Goal: Task Accomplishment & Management: Complete application form

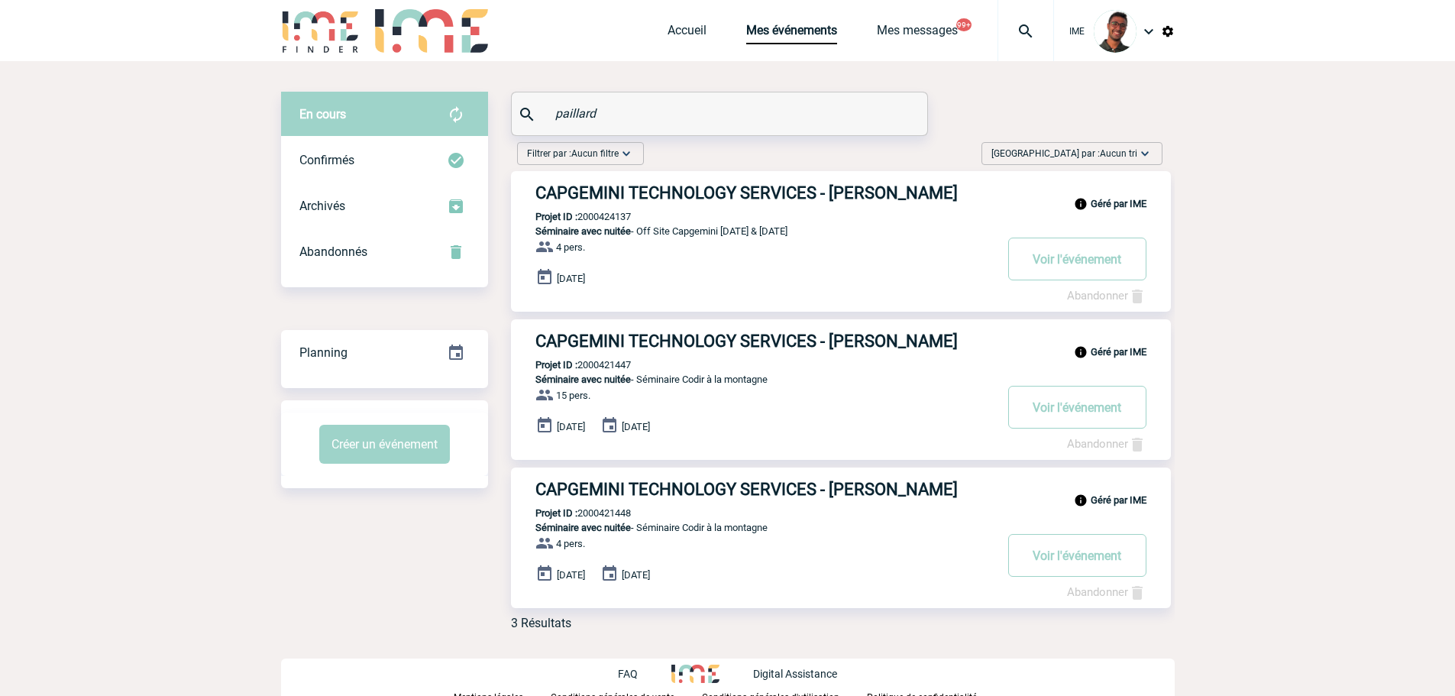
scroll to position [6, 0]
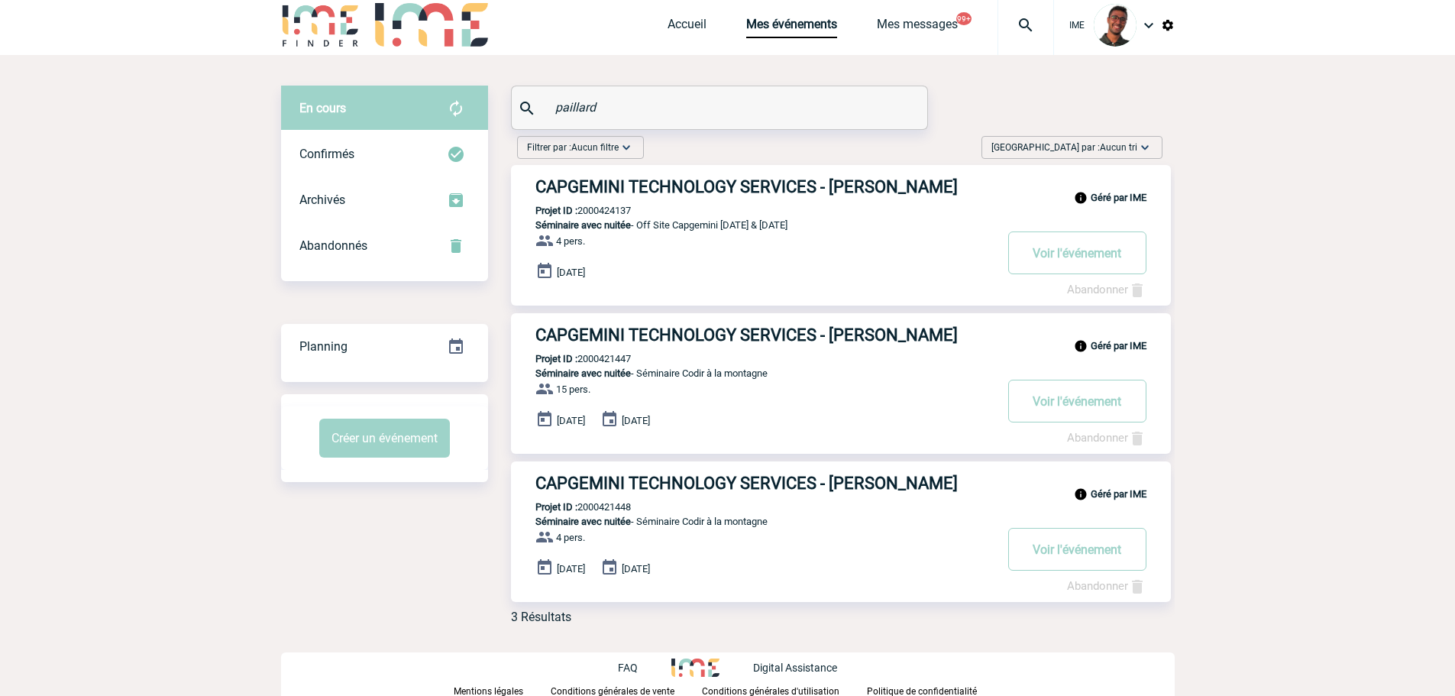
drag, startPoint x: 683, startPoint y: 86, endPoint x: 662, endPoint y: 90, distance: 21.7
click at [662, 90] on div "paillard" at bounding box center [719, 107] width 415 height 43
drag, startPoint x: 615, startPoint y: 109, endPoint x: 480, endPoint y: 97, distance: 135.7
click at [480, 97] on div "En cours En cours Confirmés Archivés Abandonnés En cours Confirmés Archivés Aba…" at bounding box center [728, 361] width 894 height 551
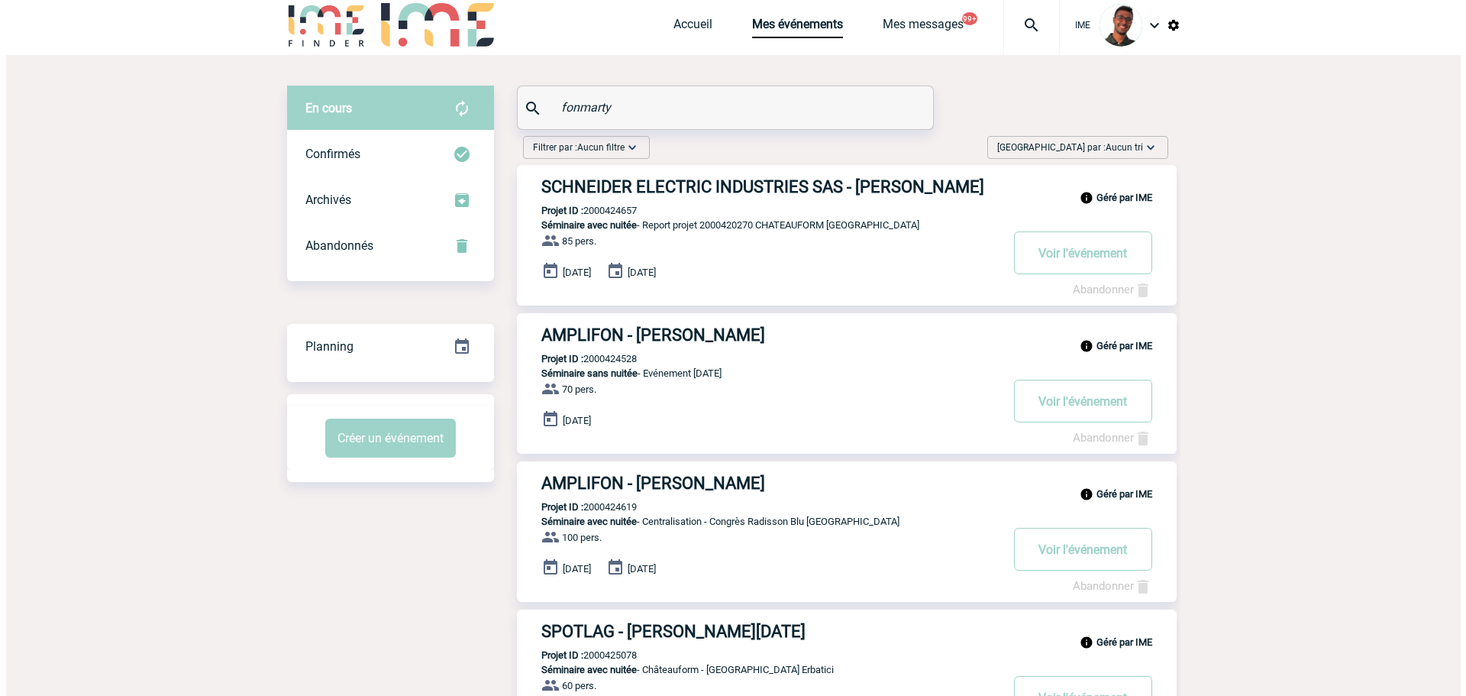
scroll to position [0, 0]
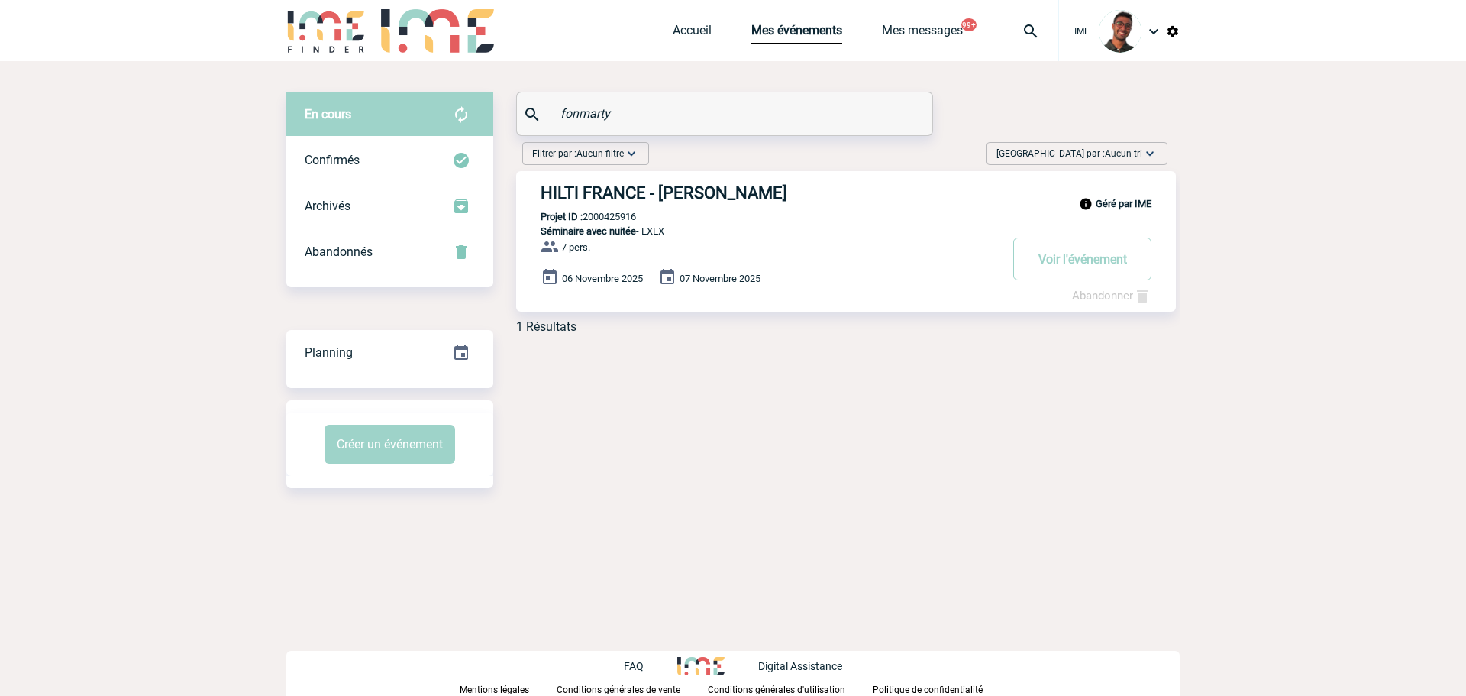
type input "fonmarty"
click at [684, 189] on h3 "HILTI FRANCE - Pierre FONMARTY" at bounding box center [770, 192] width 458 height 19
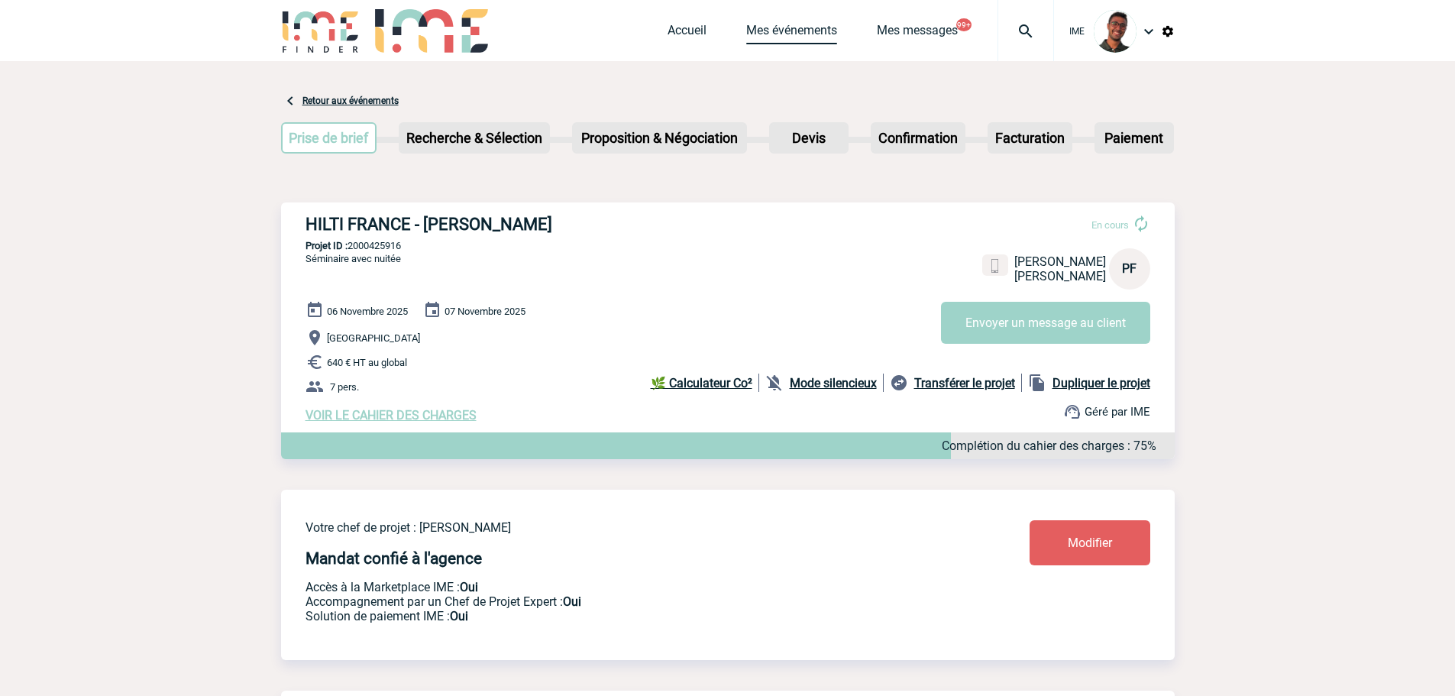
click at [802, 34] on link "Mes événements" at bounding box center [791, 33] width 91 height 21
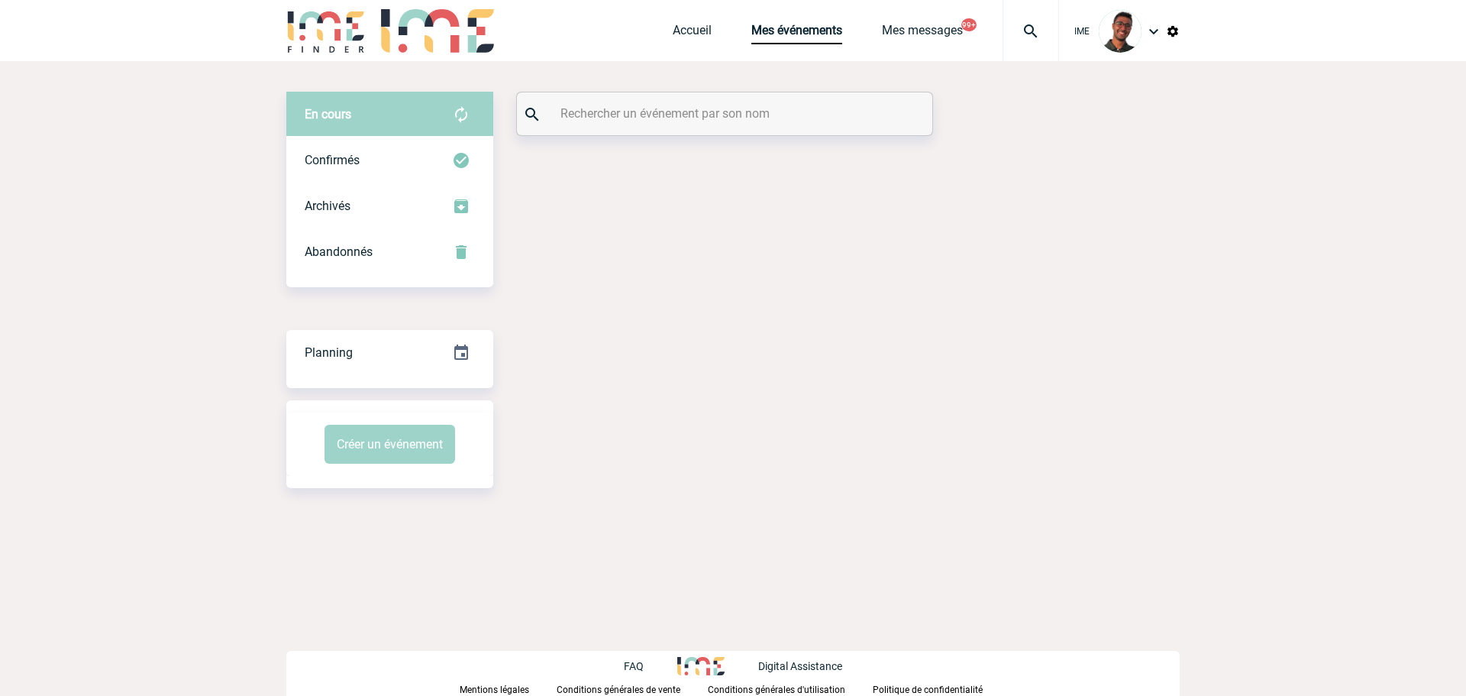
click at [577, 102] on div at bounding box center [724, 113] width 415 height 43
click at [576, 111] on input "text" at bounding box center [727, 113] width 340 height 22
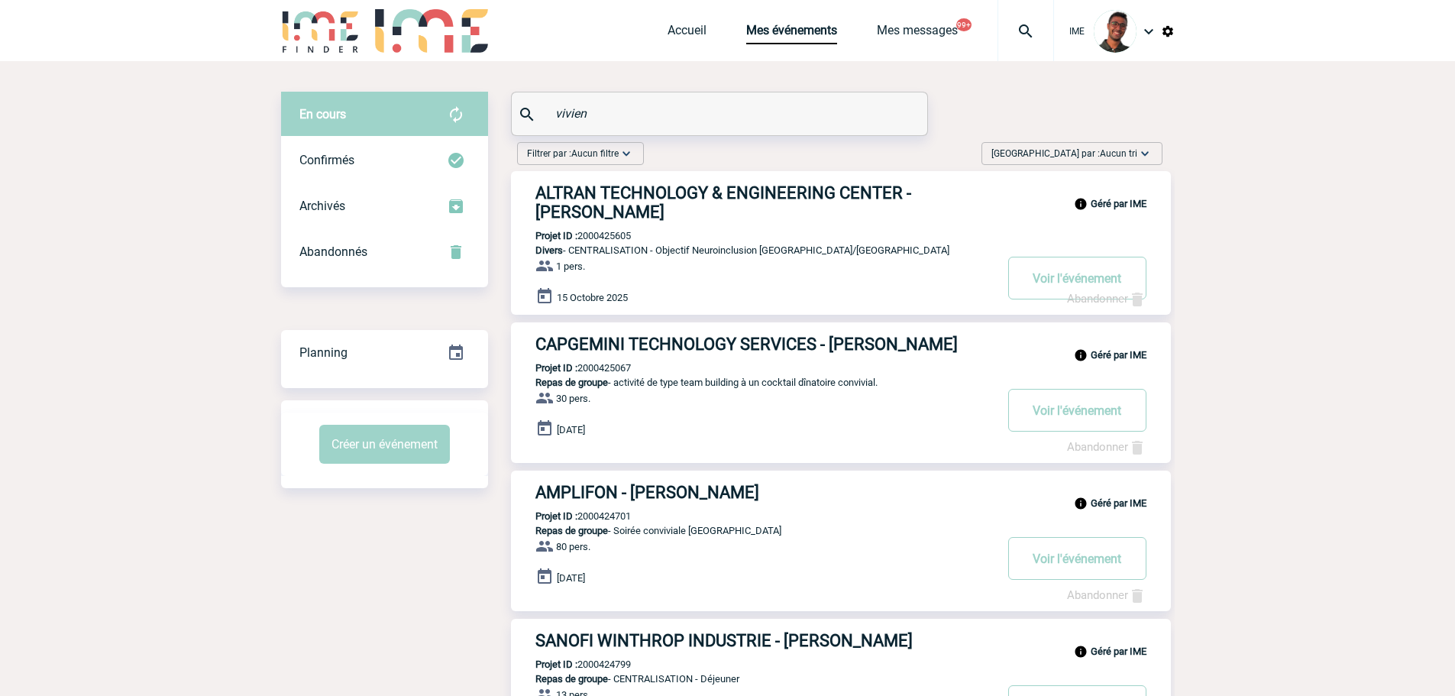
type input "vivien"
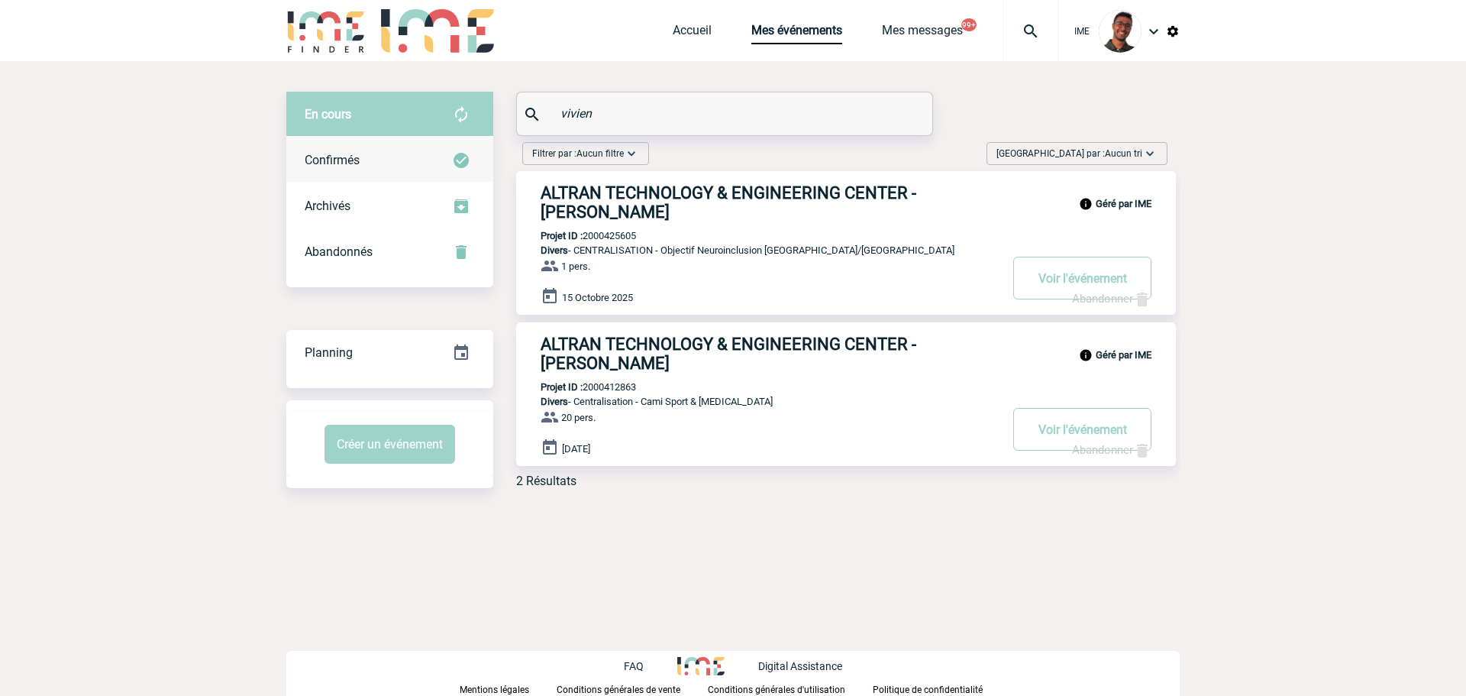
click at [391, 147] on div "Confirmés" at bounding box center [389, 160] width 207 height 46
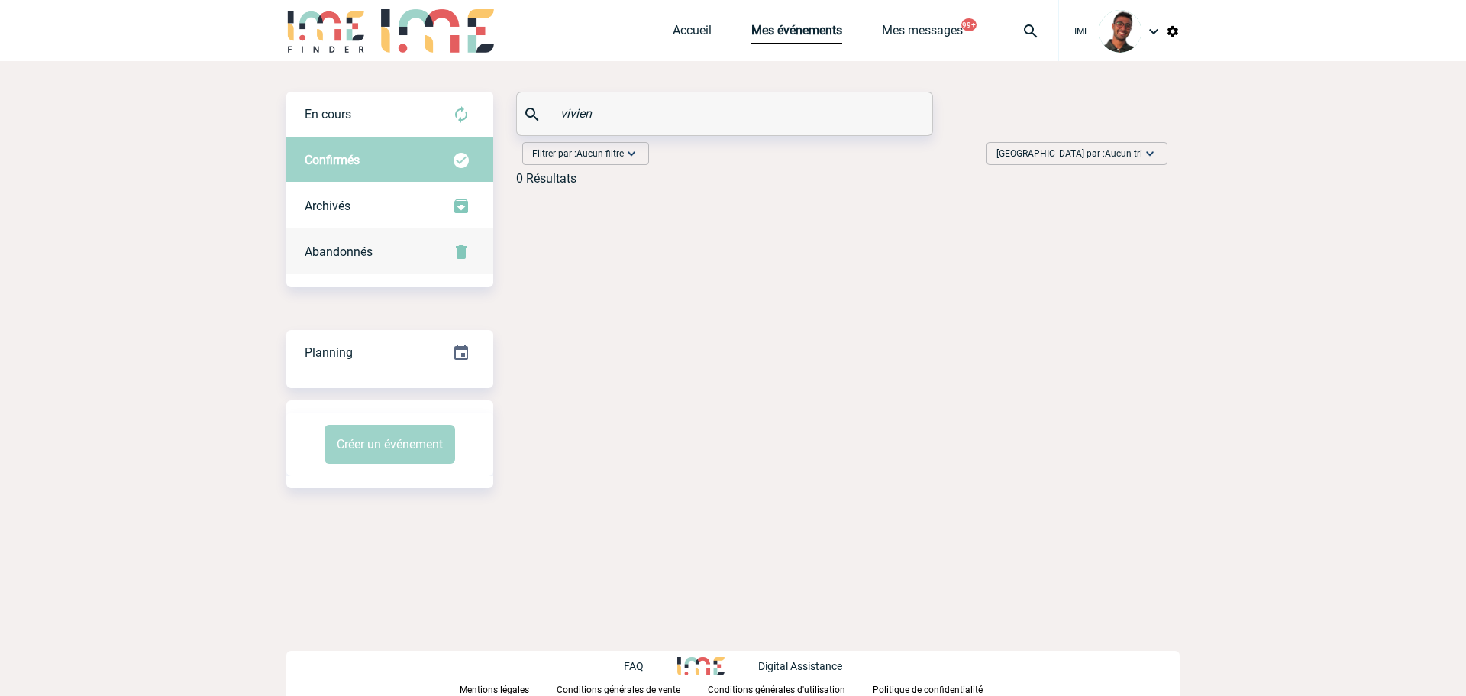
click at [412, 249] on div "Abandonnés" at bounding box center [389, 252] width 207 height 46
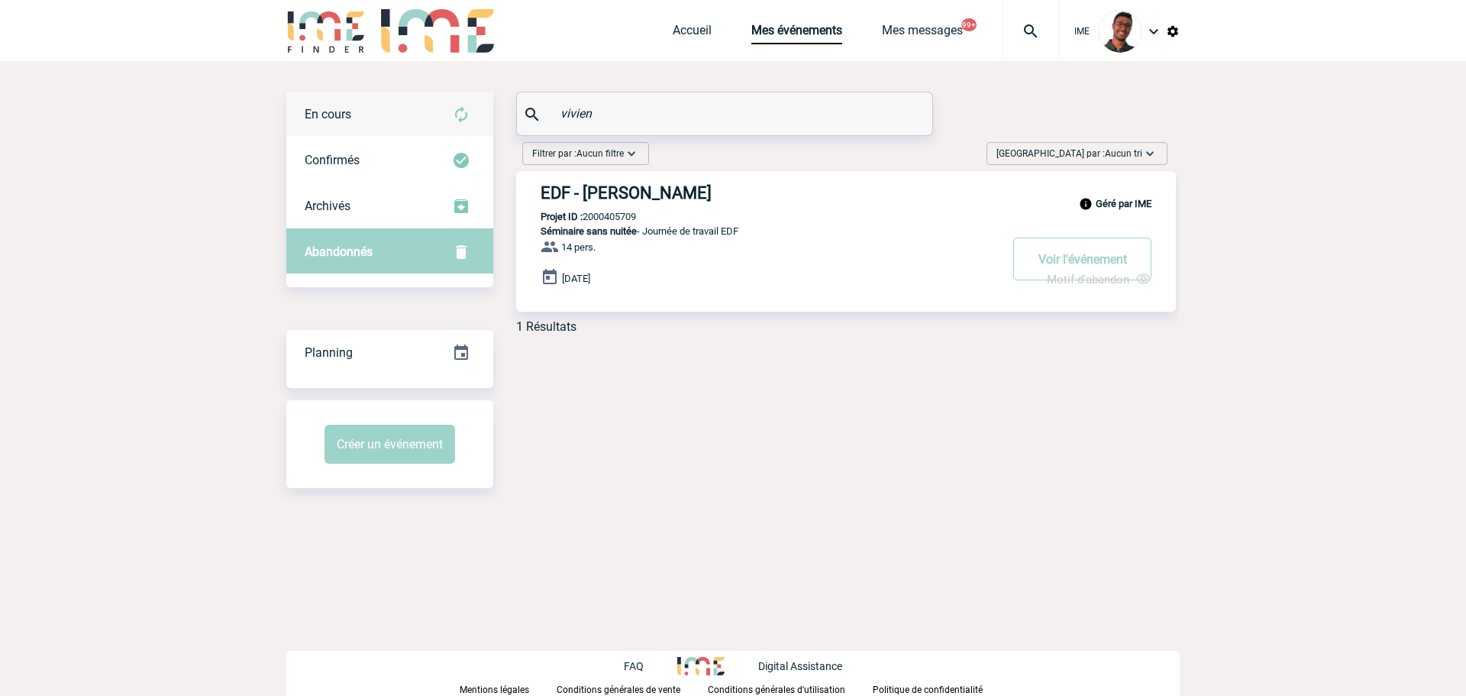
click at [425, 121] on div "En cours" at bounding box center [389, 115] width 207 height 46
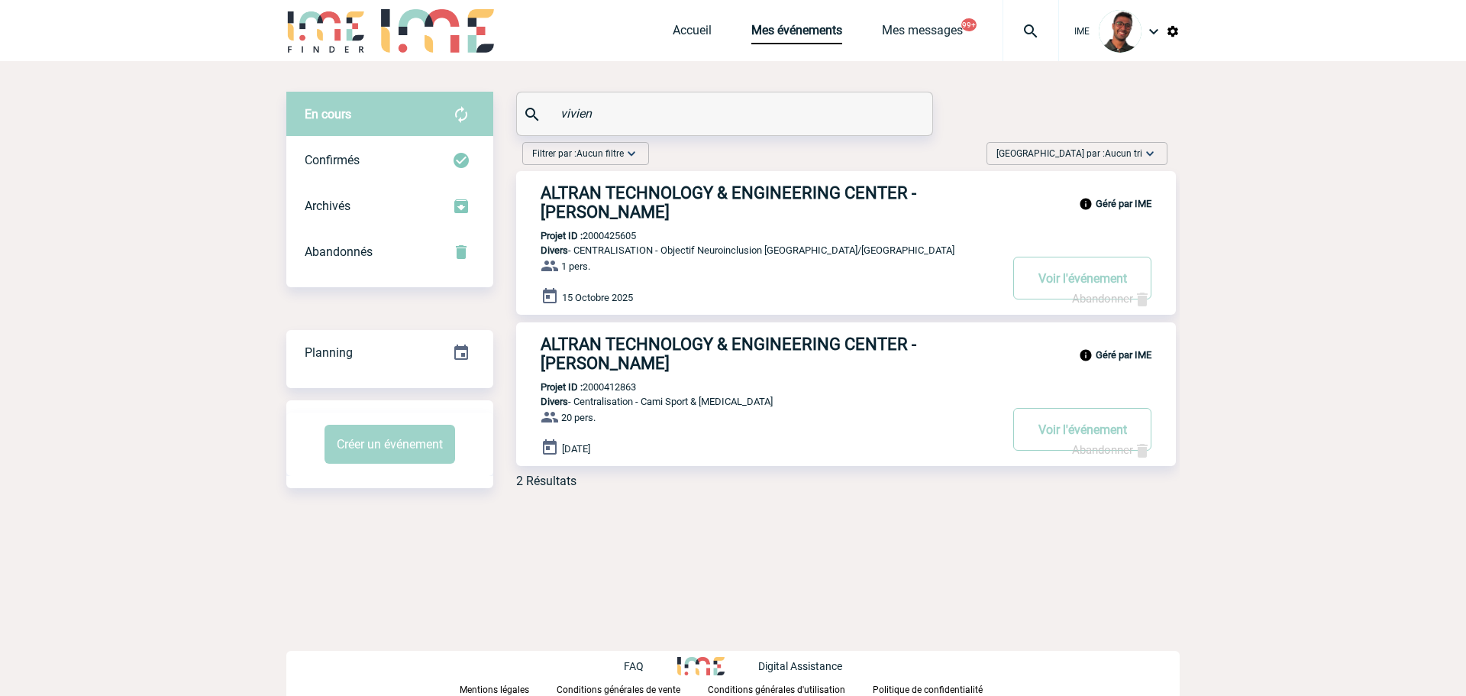
click at [607, 191] on h3 "ALTRAN TECHNOLOGY & ENGINEERING CENTER - Noëlle VIVIEN" at bounding box center [770, 202] width 458 height 38
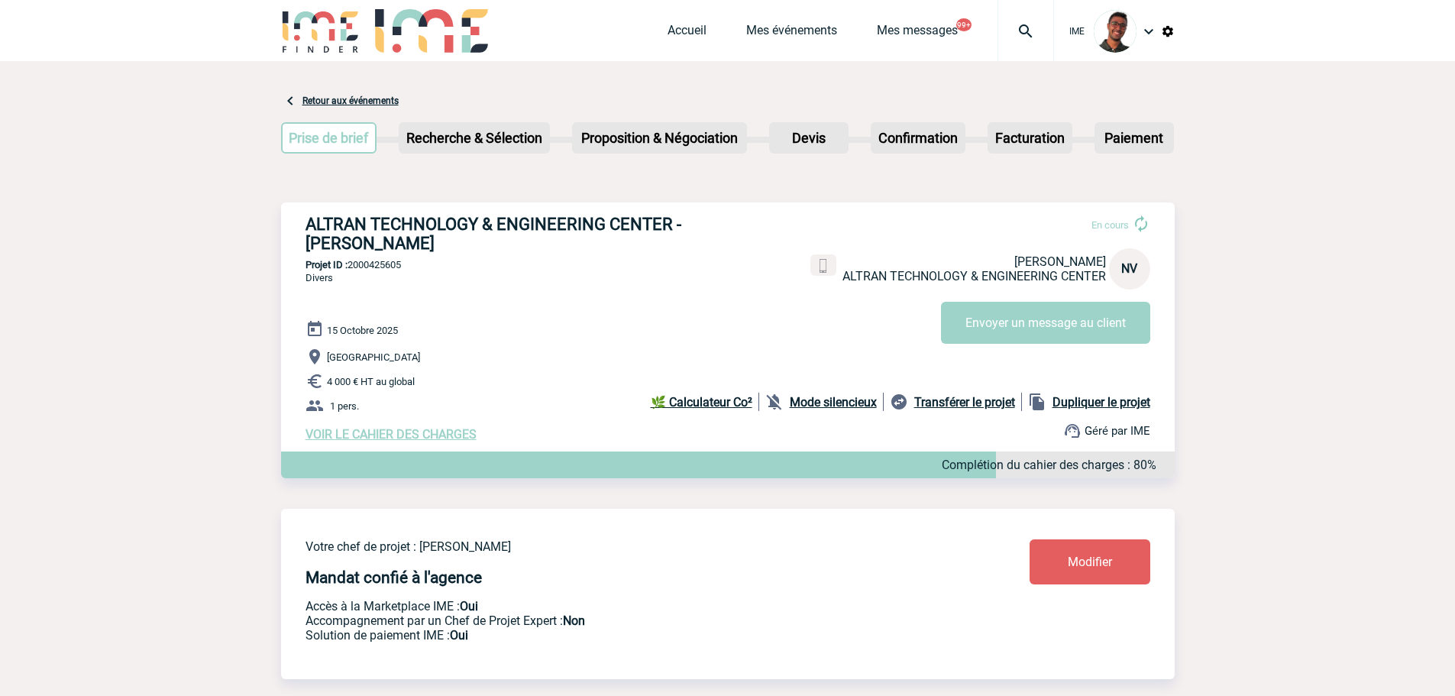
click at [301, 47] on img at bounding box center [320, 31] width 79 height 44
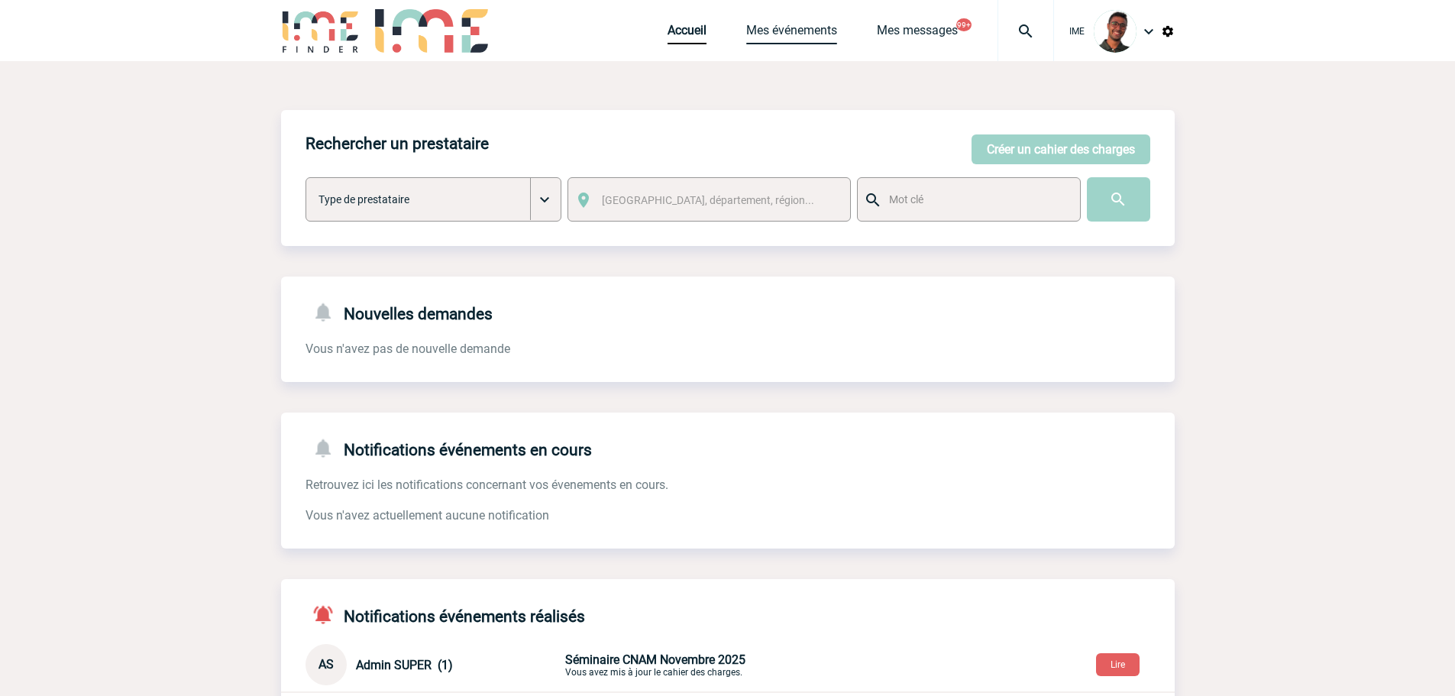
click at [765, 31] on link "Mes événements" at bounding box center [791, 33] width 91 height 21
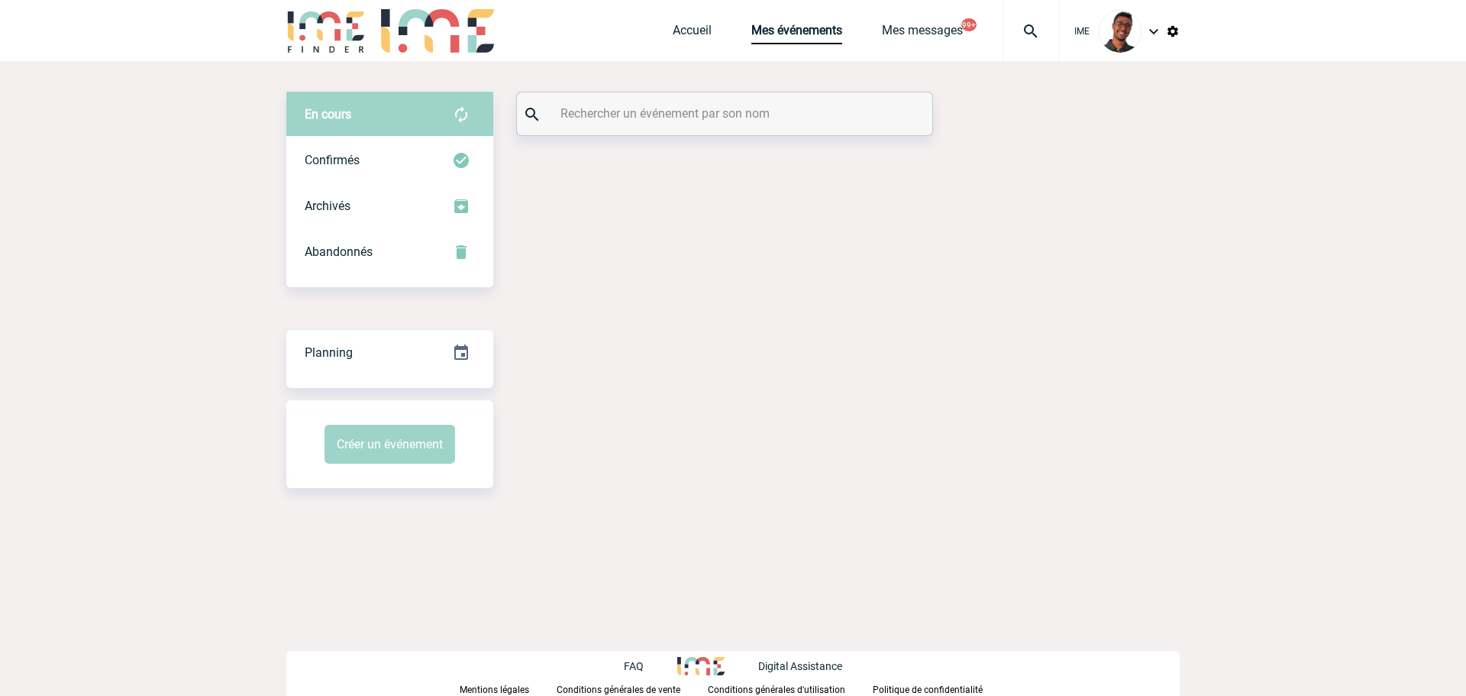
click at [664, 89] on div "En cours En cours Confirmés Archivés Abandonnés En cours Confirmés Archivés Aba…" at bounding box center [733, 289] width 894 height 457
click at [651, 119] on input "text" at bounding box center [727, 113] width 340 height 22
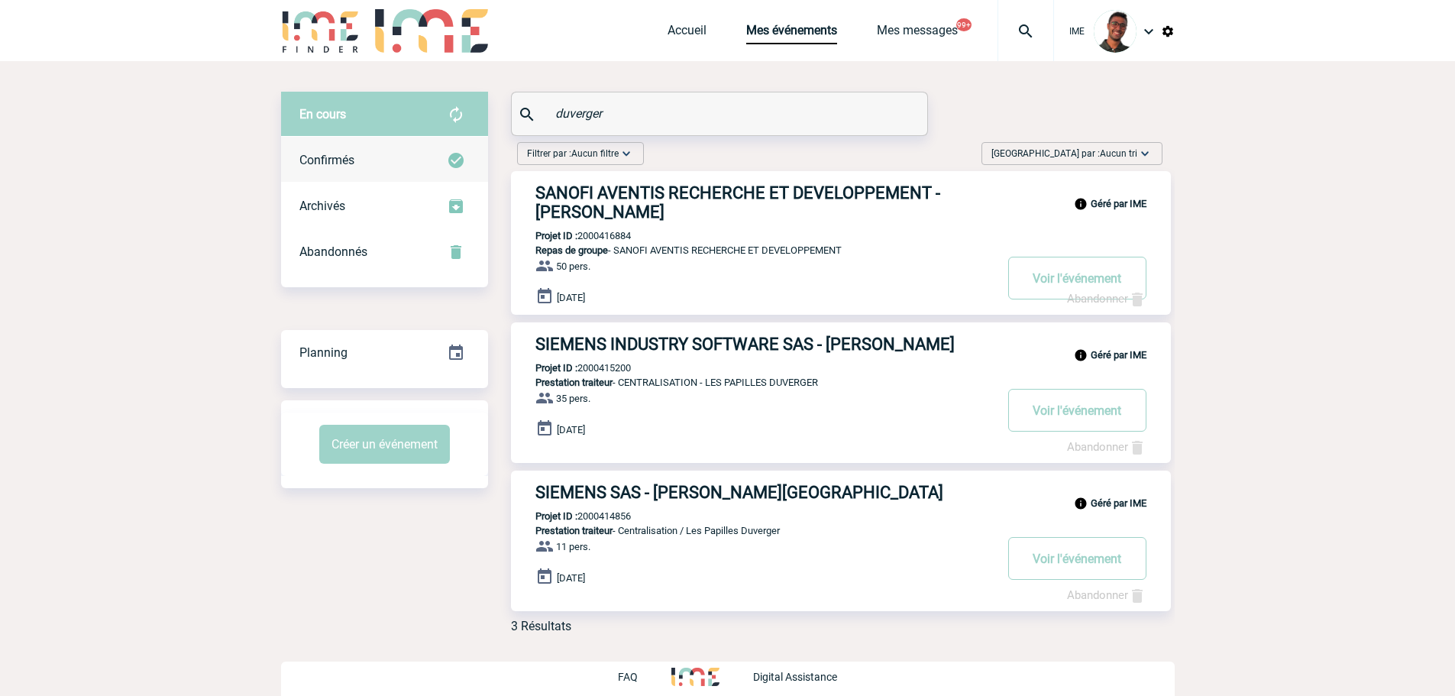
type input "duverger"
click at [453, 153] on img at bounding box center [456, 160] width 18 height 18
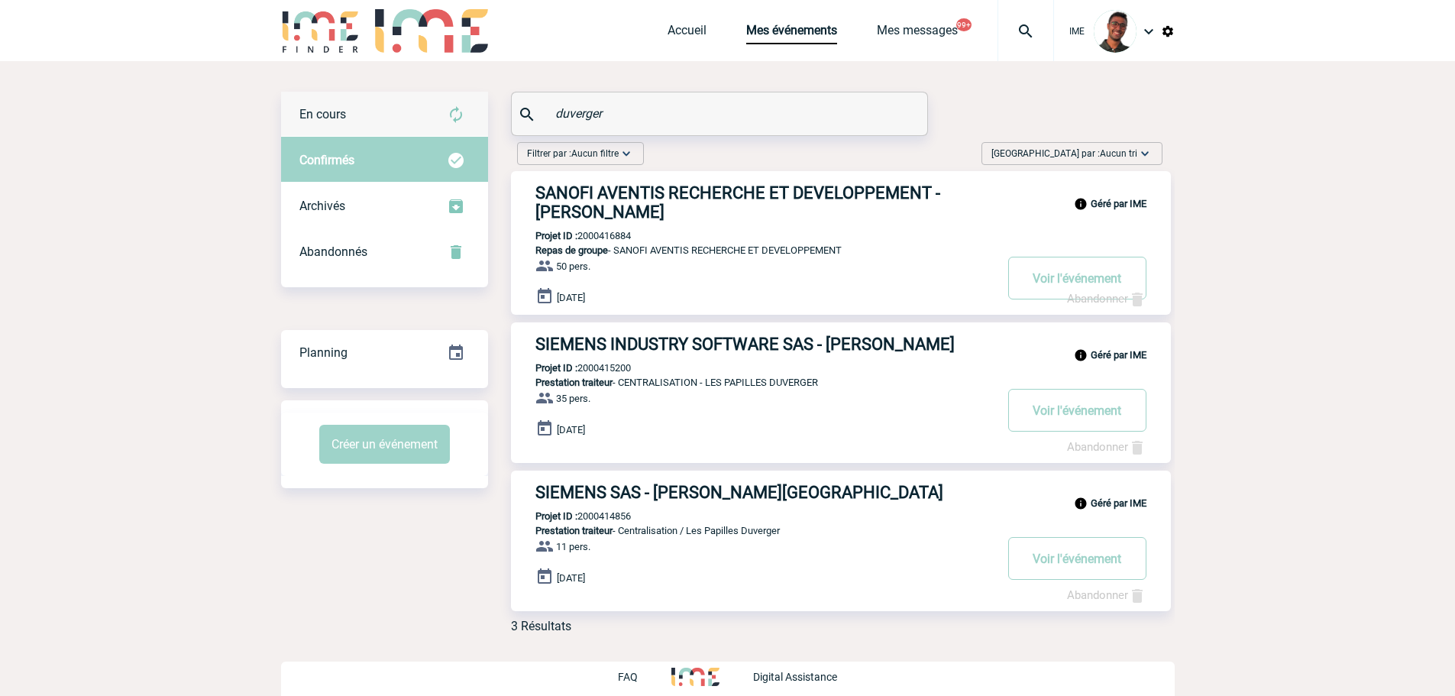
click at [435, 105] on div "En cours" at bounding box center [384, 115] width 207 height 46
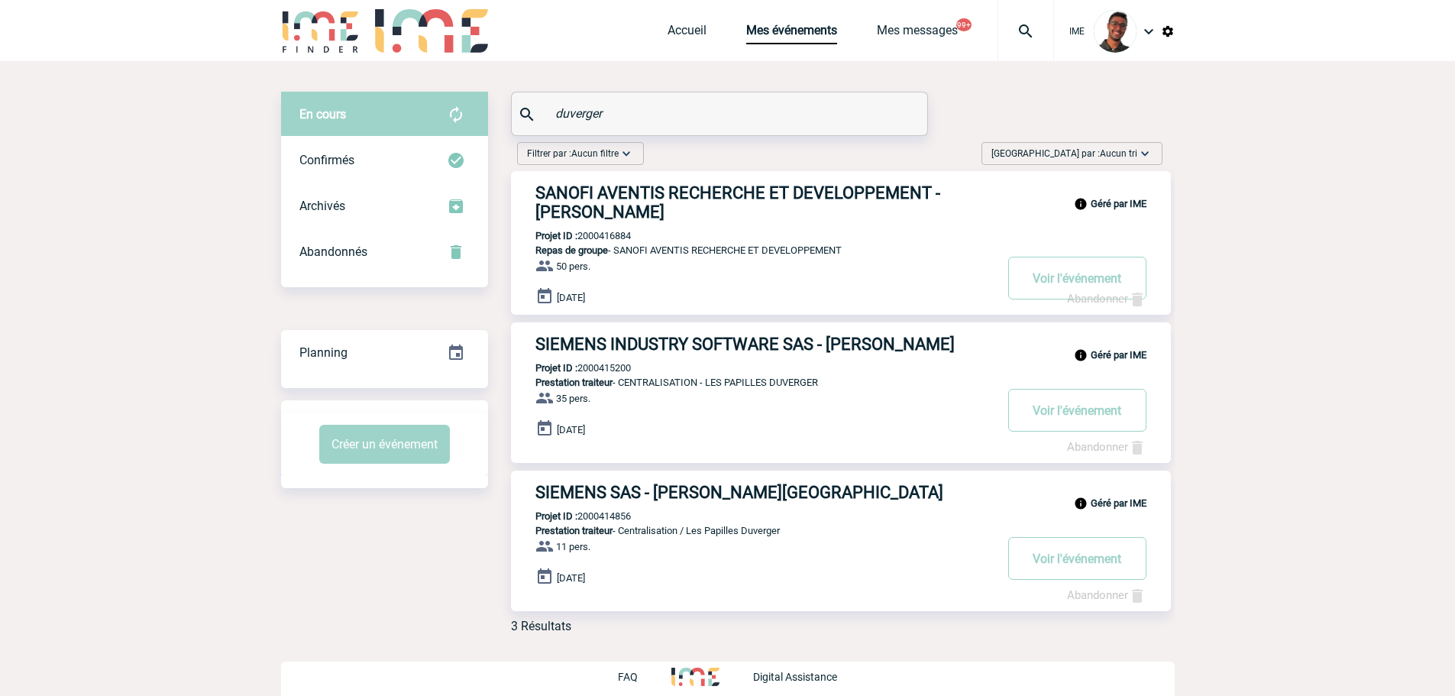
click at [317, 33] on img at bounding box center [320, 31] width 79 height 44
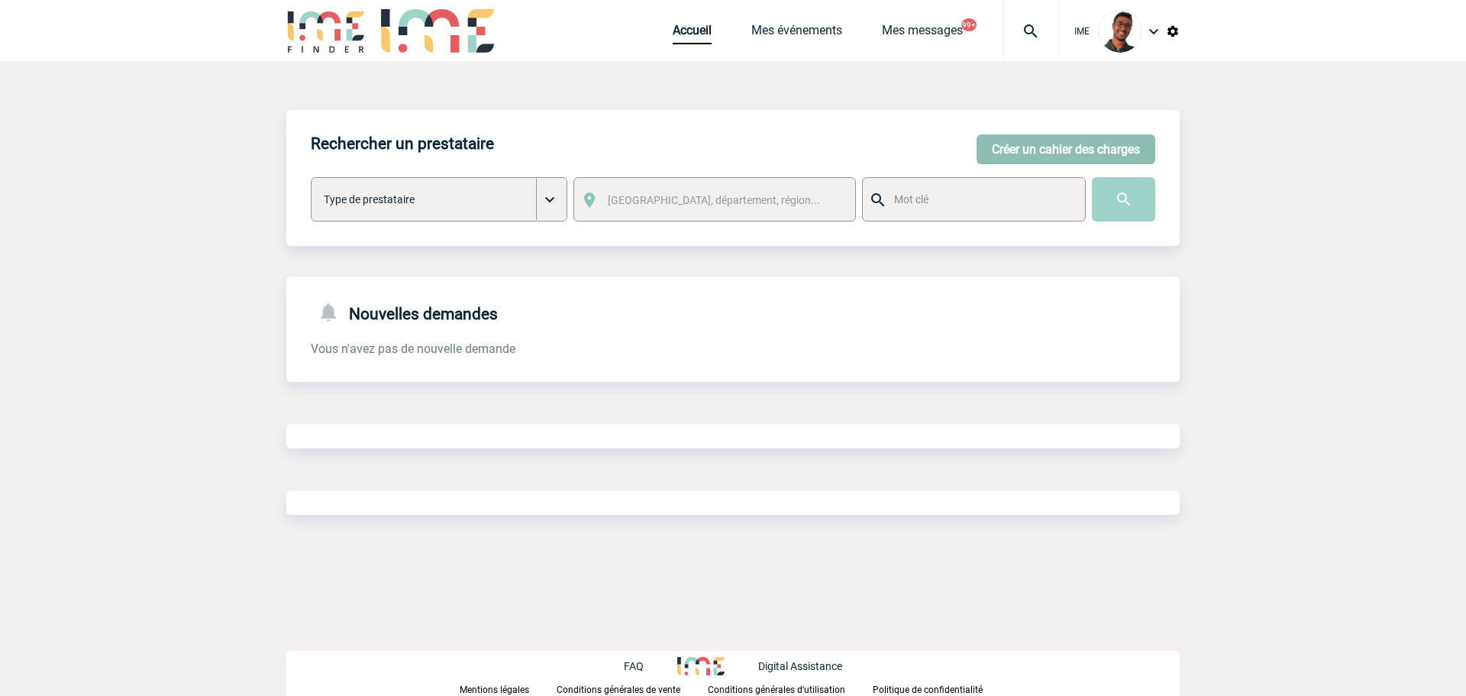
click at [1058, 141] on button "Créer un cahier des charges" at bounding box center [1066, 149] width 179 height 30
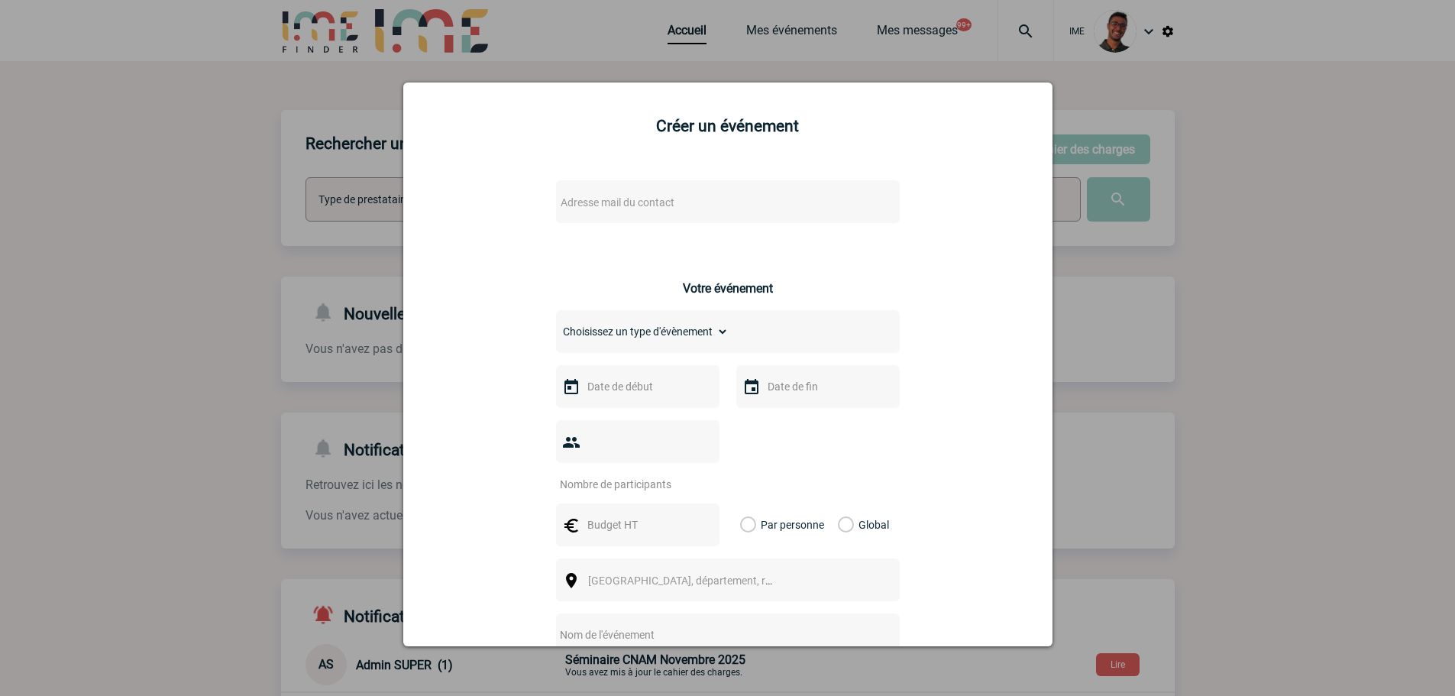
click at [783, 196] on span "Adresse mail du contact" at bounding box center [687, 202] width 267 height 21
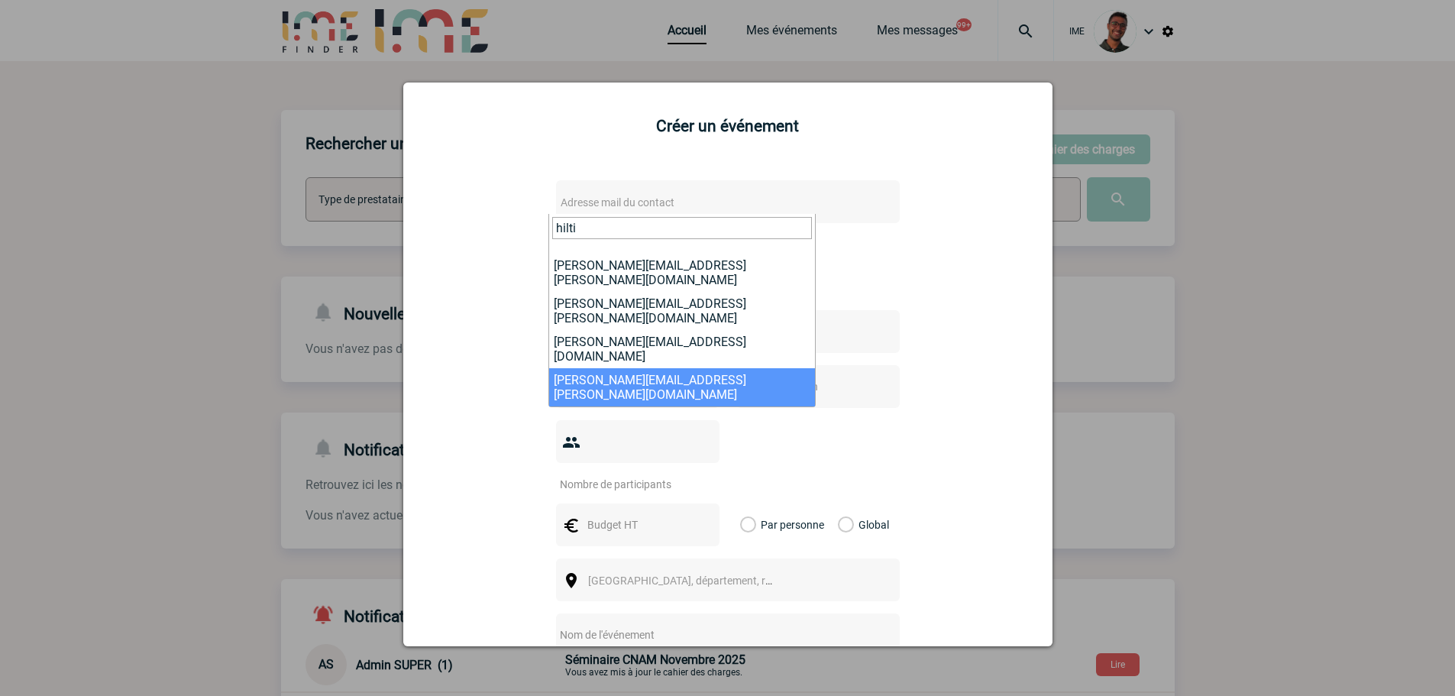
scroll to position [99, 0]
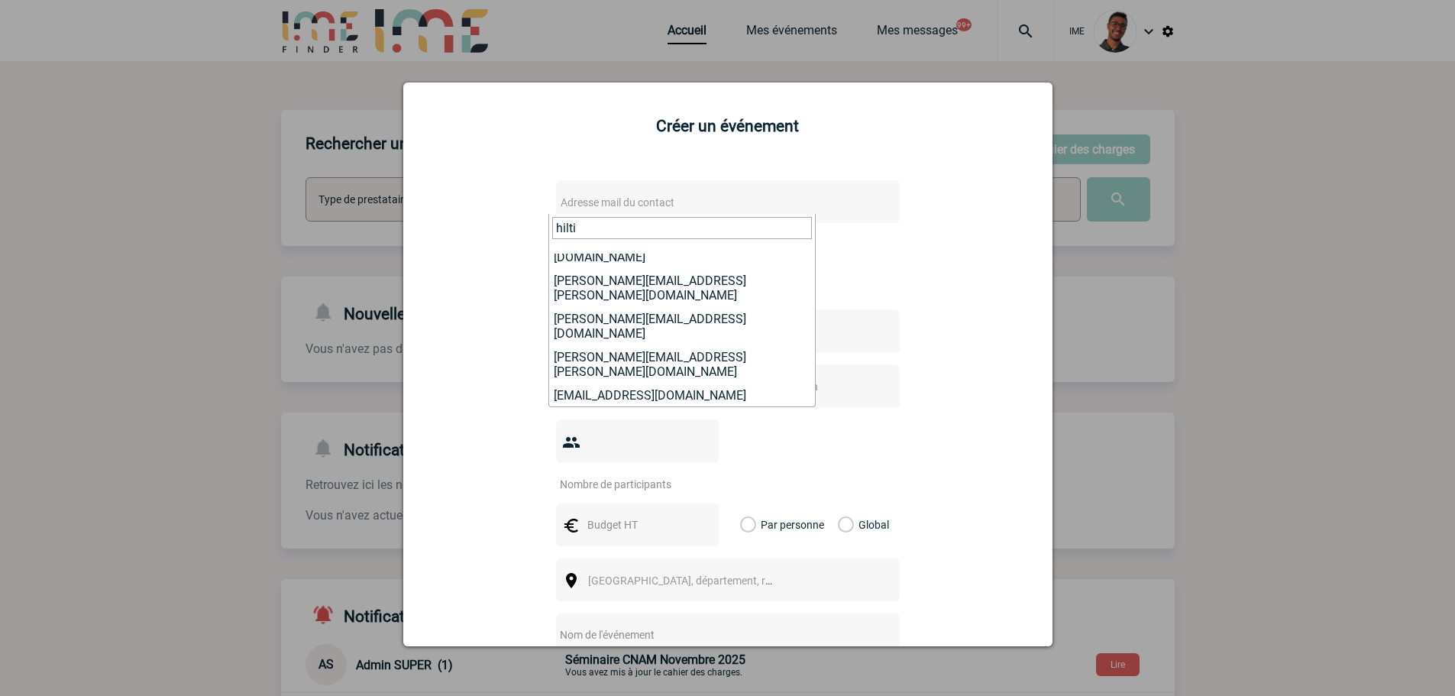
type input "hilti"
select select "132283"
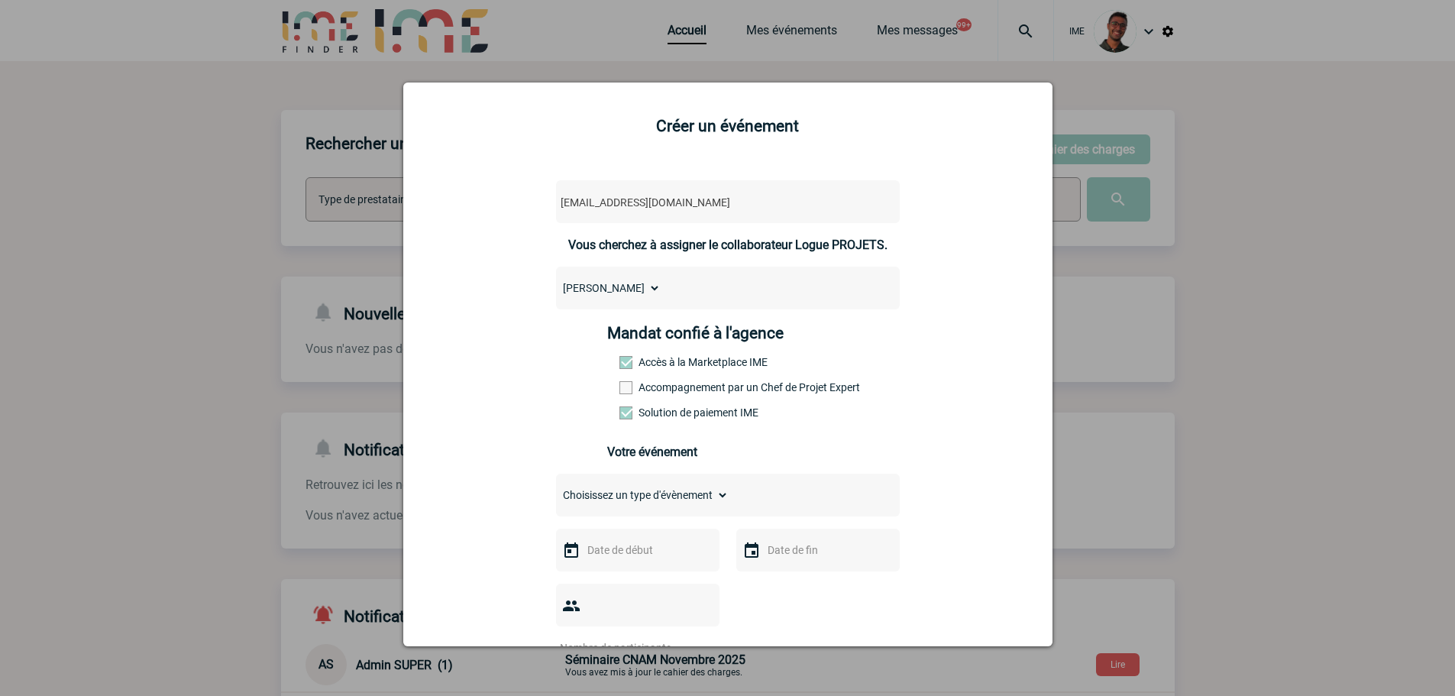
click at [645, 397] on div "Mandat confié à l'agence Accès à la Marketplace IME Accompagnement par un Chef …" at bounding box center [727, 377] width 241 height 106
click at [645, 393] on label "Accompagnement par un Chef de Projet Expert" at bounding box center [652, 387] width 67 height 12
click at [0, 0] on input "Accompagnement par un Chef de Projet Expert" at bounding box center [0, 0] width 0 height 0
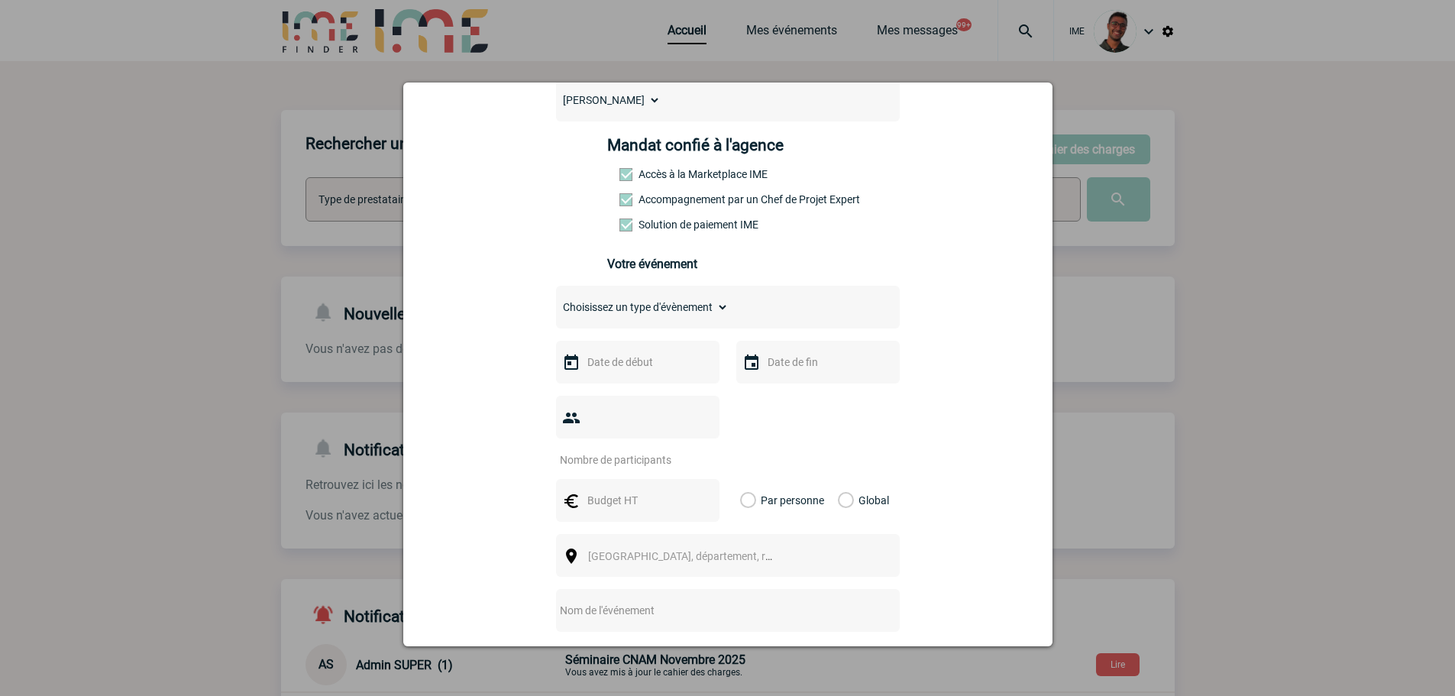
scroll to position [189, 0]
click at [657, 309] on select "Choisissez un type d'évènement Séminaire avec nuitée Séminaire sans nuitée Repa…" at bounding box center [642, 306] width 173 height 21
select select "1"
click at [556, 299] on select "Choisissez un type d'évènement Séminaire avec nuitée Séminaire sans nuitée Repa…" at bounding box center [642, 306] width 173 height 21
click at [638, 361] on input "text" at bounding box center [635, 361] width 105 height 20
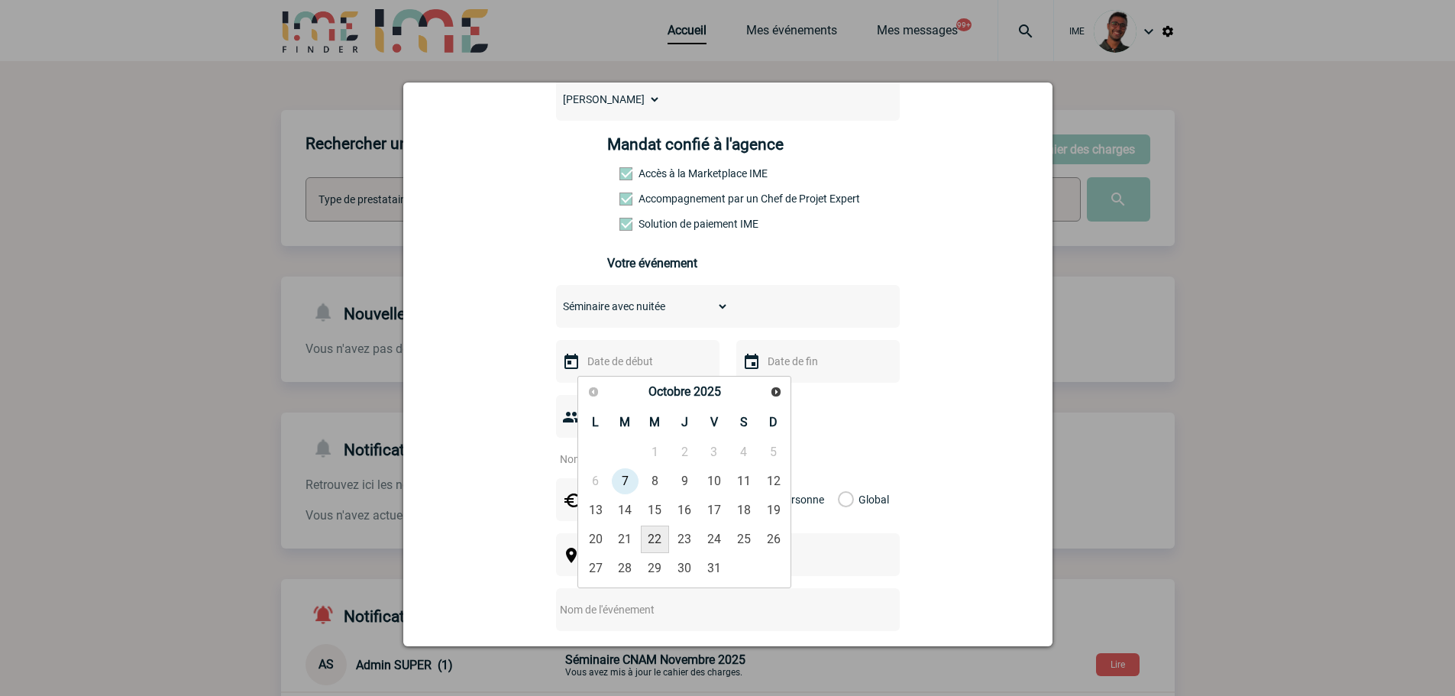
click at [662, 535] on link "22" at bounding box center [655, 538] width 28 height 27
type input "22-10-2025"
click at [794, 363] on input "text" at bounding box center [816, 361] width 105 height 20
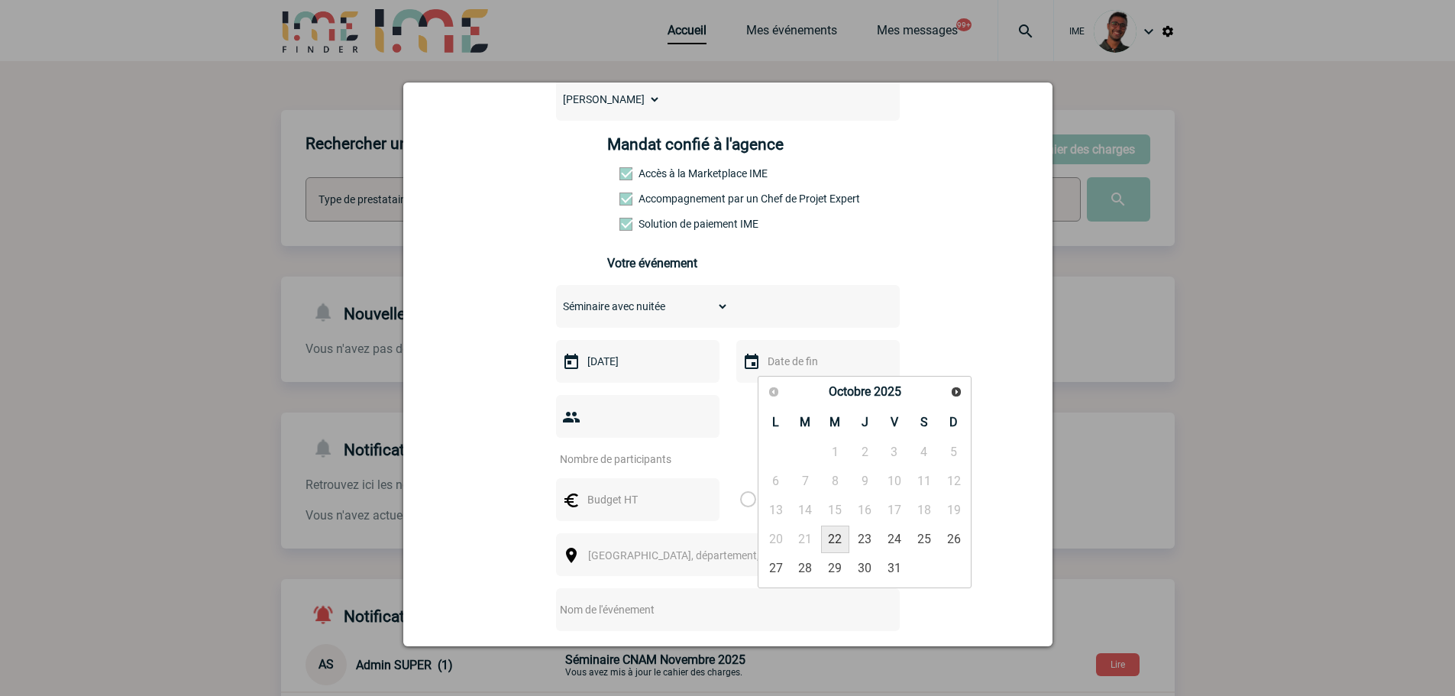
click at [794, 361] on input "text" at bounding box center [816, 361] width 105 height 20
click at [868, 536] on link "23" at bounding box center [865, 538] width 28 height 27
type input "23-10-2025"
click at [652, 449] on input "number" at bounding box center [628, 459] width 144 height 20
type input "10"
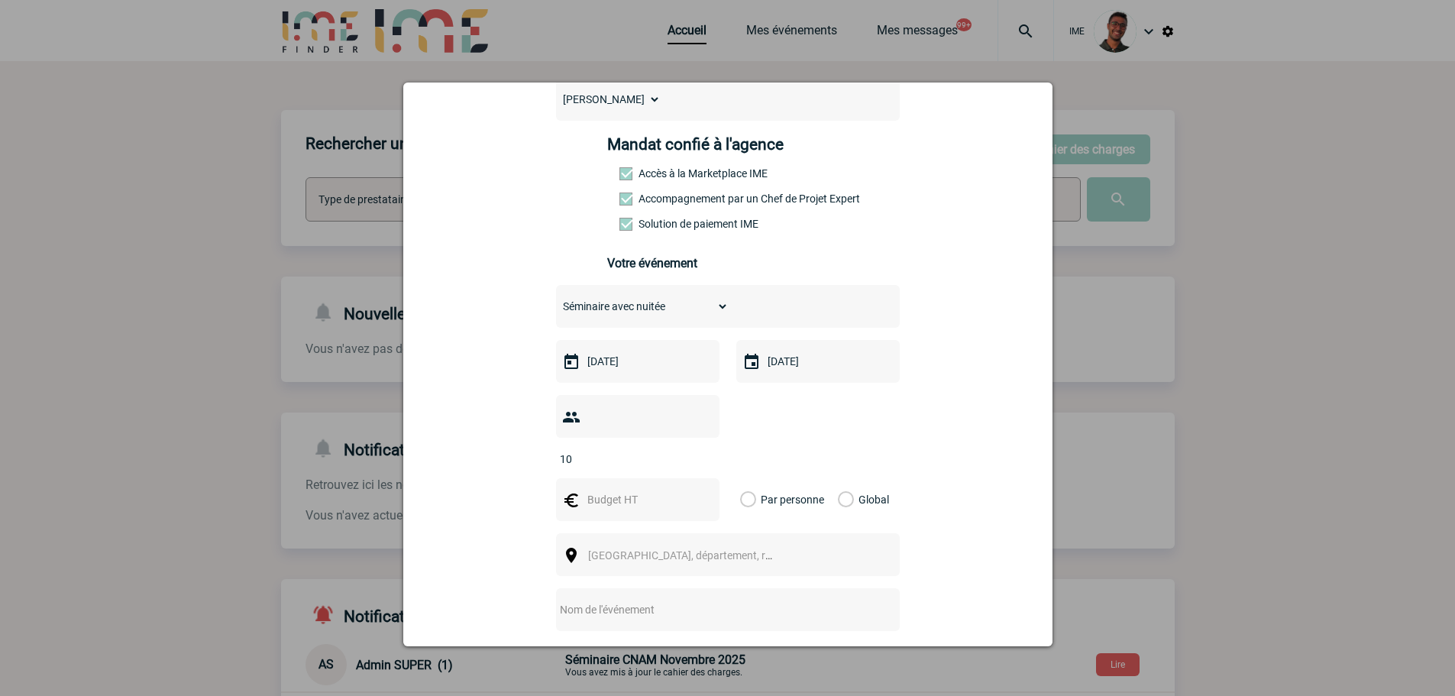
click at [599, 490] on input "text" at bounding box center [635, 500] width 105 height 20
type input "2100"
click at [848, 479] on label "Global" at bounding box center [843, 499] width 10 height 43
click at [0, 0] on input "Global" at bounding box center [0, 0] width 0 height 0
click at [729, 545] on span "Ville, département, région..." at bounding box center [687, 555] width 210 height 21
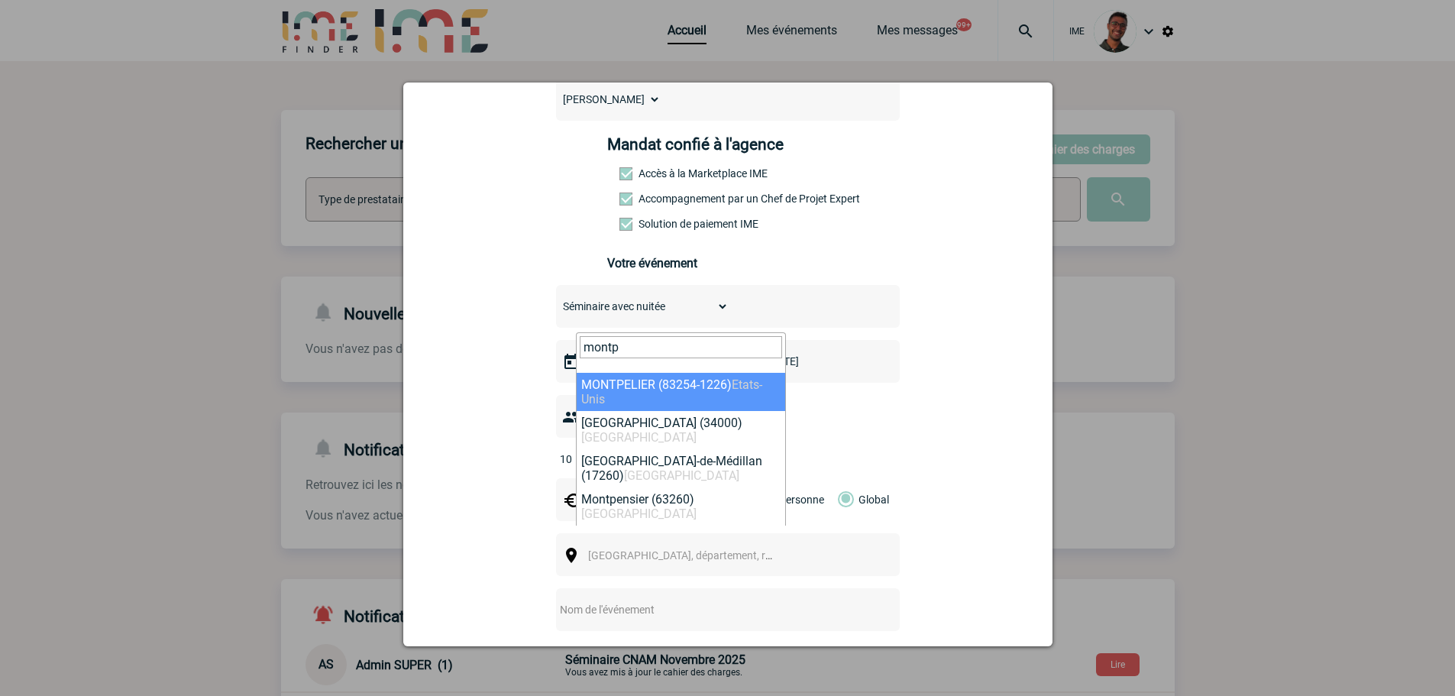
type input "montpe"
select select "29306"
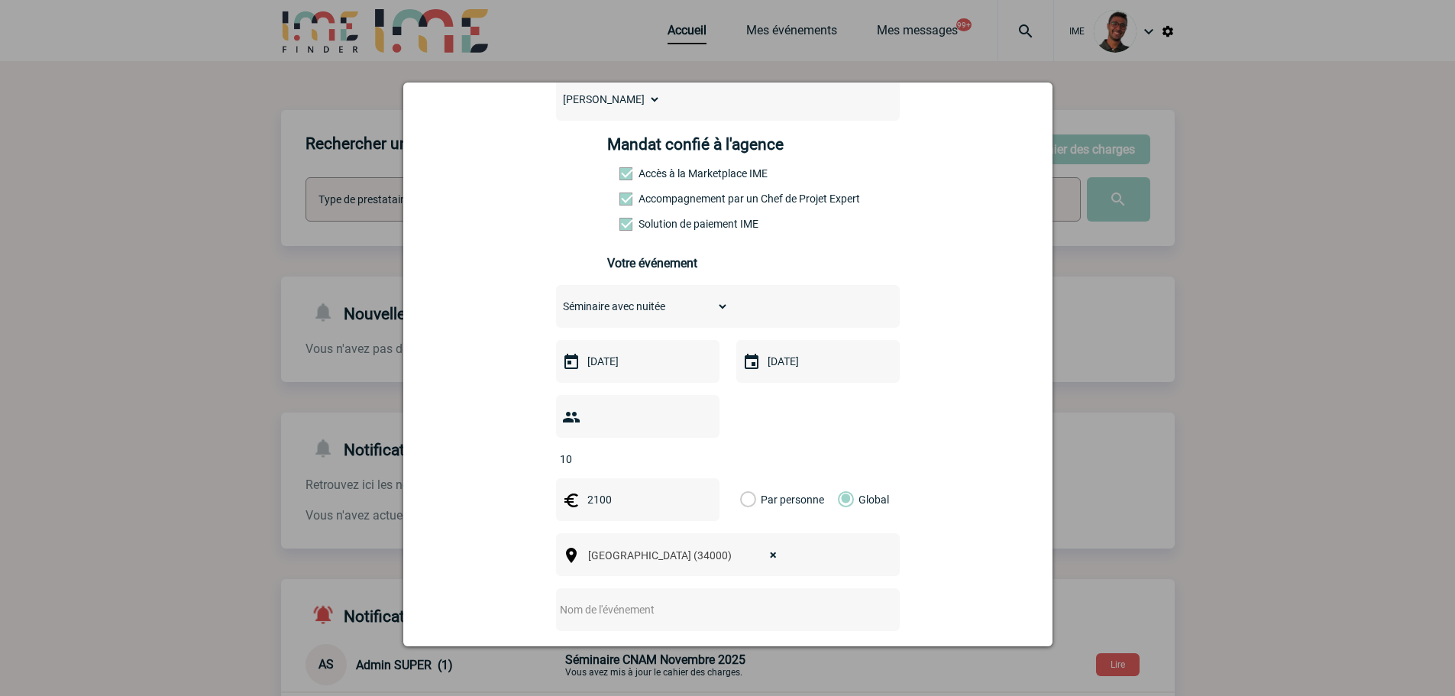
scroll to position [275, 0]
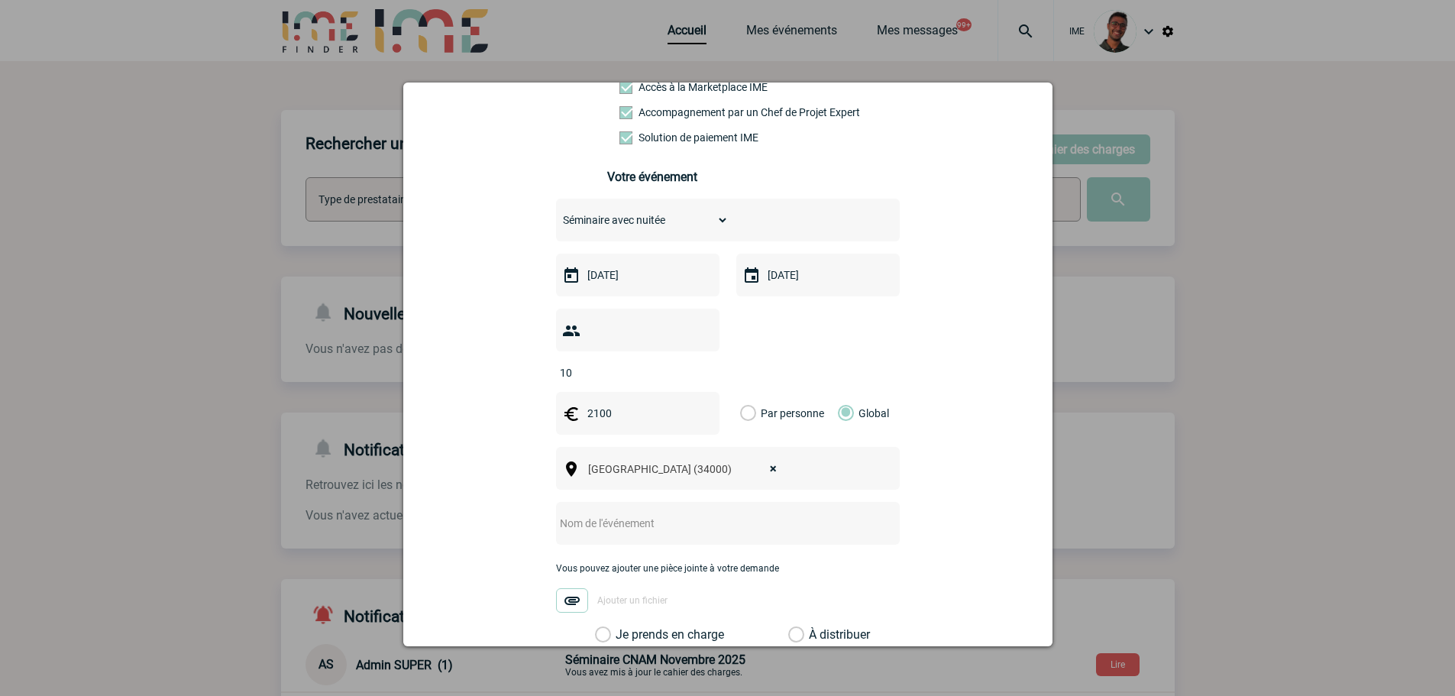
click at [664, 513] on input "text" at bounding box center [707, 523] width 303 height 20
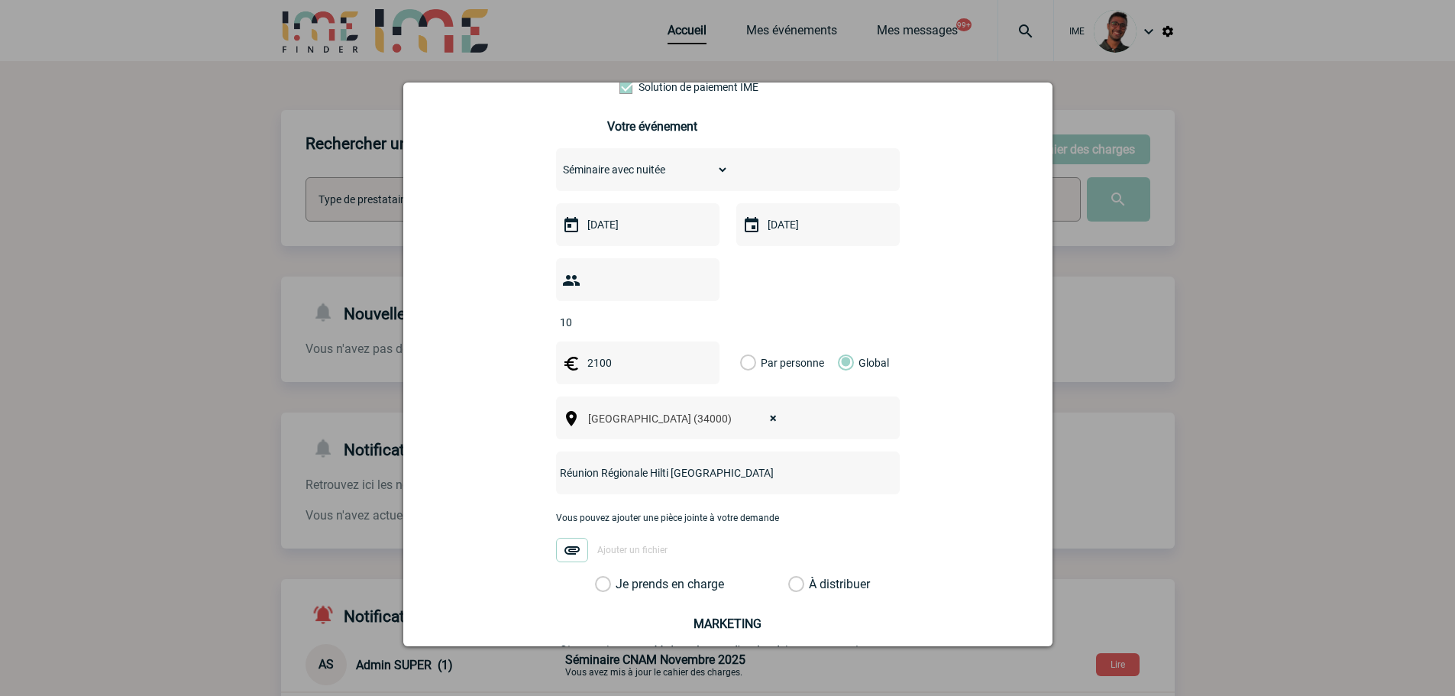
type input "Réunion Régionale Hilti Montpellier"
click at [621, 577] on label "Je prends en charge" at bounding box center [608, 584] width 26 height 15
click at [0, 0] on input "Je prends en charge" at bounding box center [0, 0] width 0 height 0
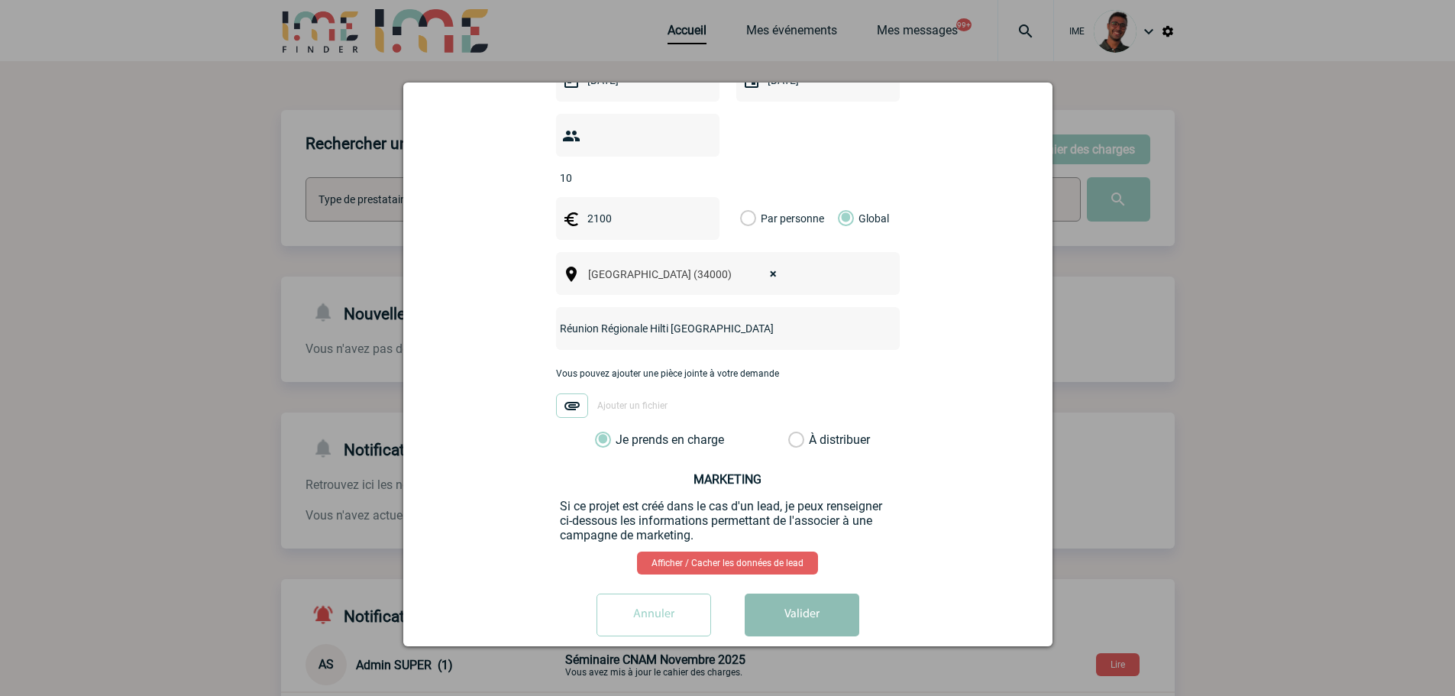
click at [797, 593] on button "Valider" at bounding box center [802, 614] width 115 height 43
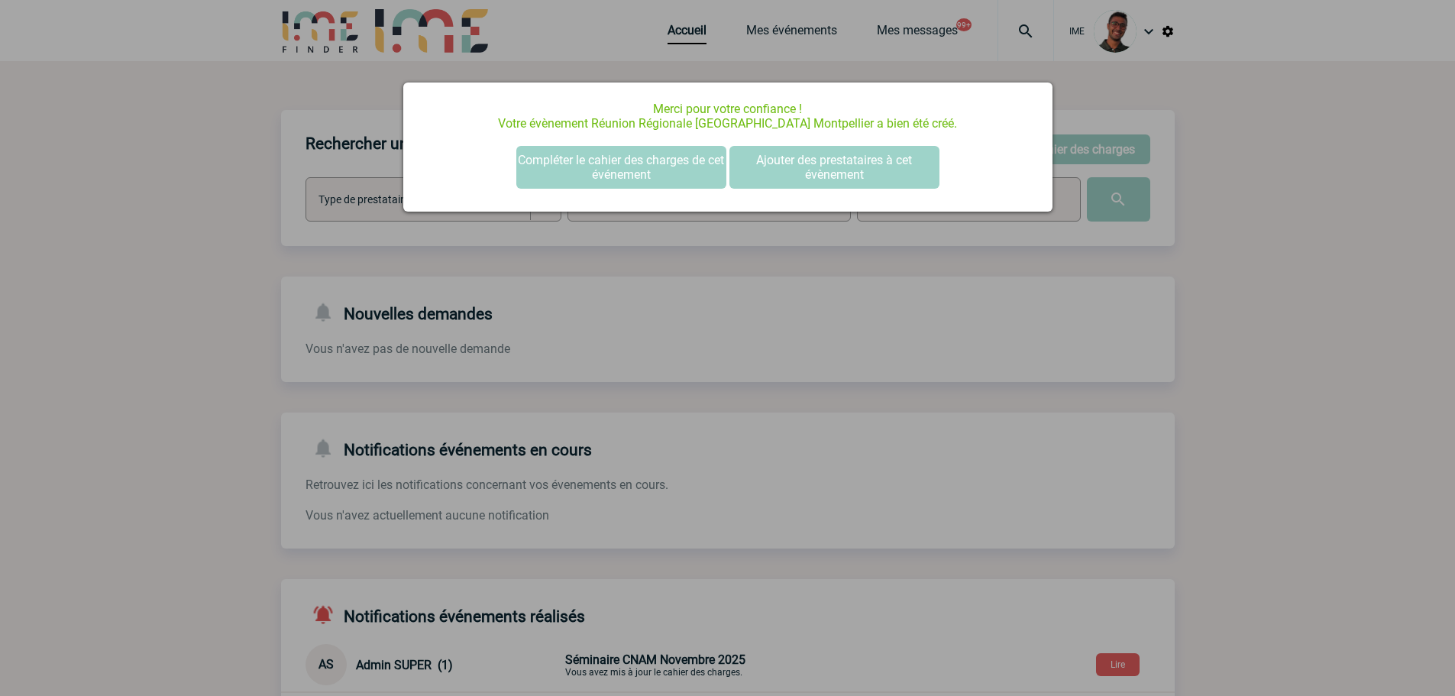
click at [296, 301] on div at bounding box center [727, 348] width 1455 height 696
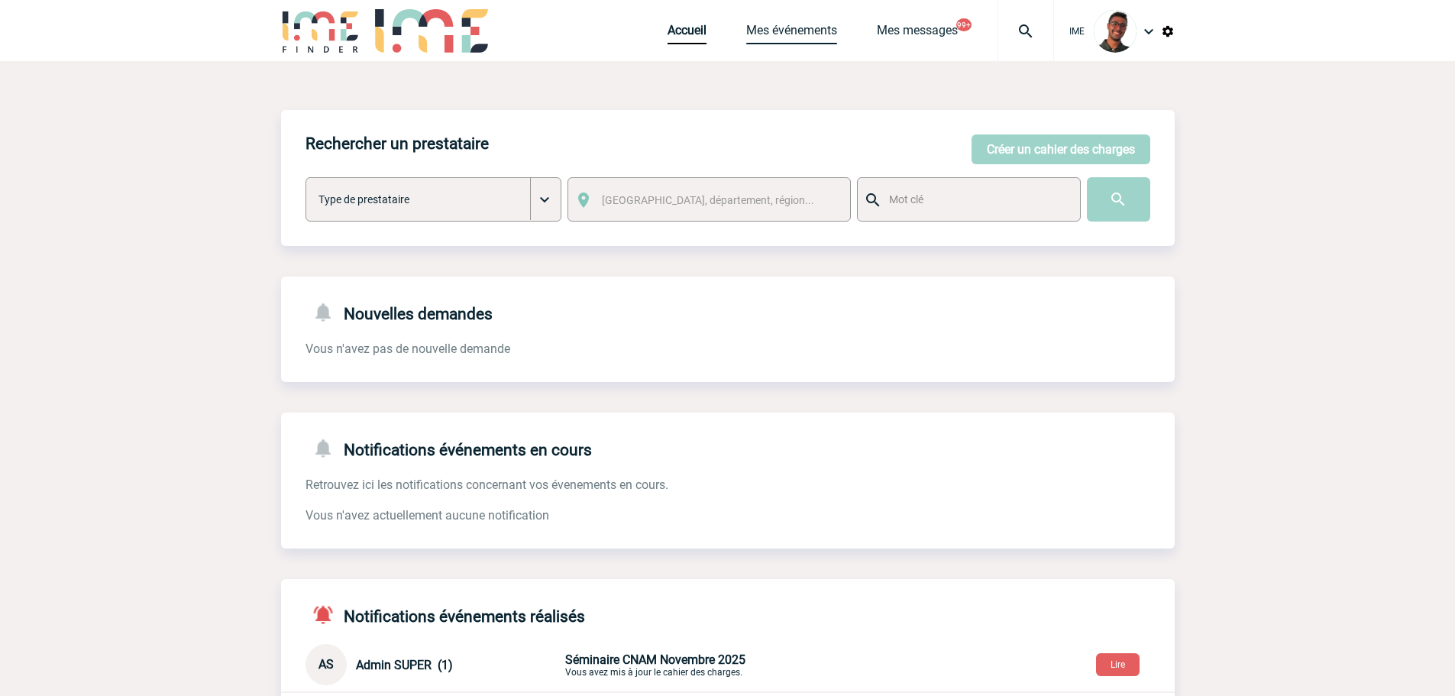
click at [761, 35] on link "Mes événements" at bounding box center [791, 33] width 91 height 21
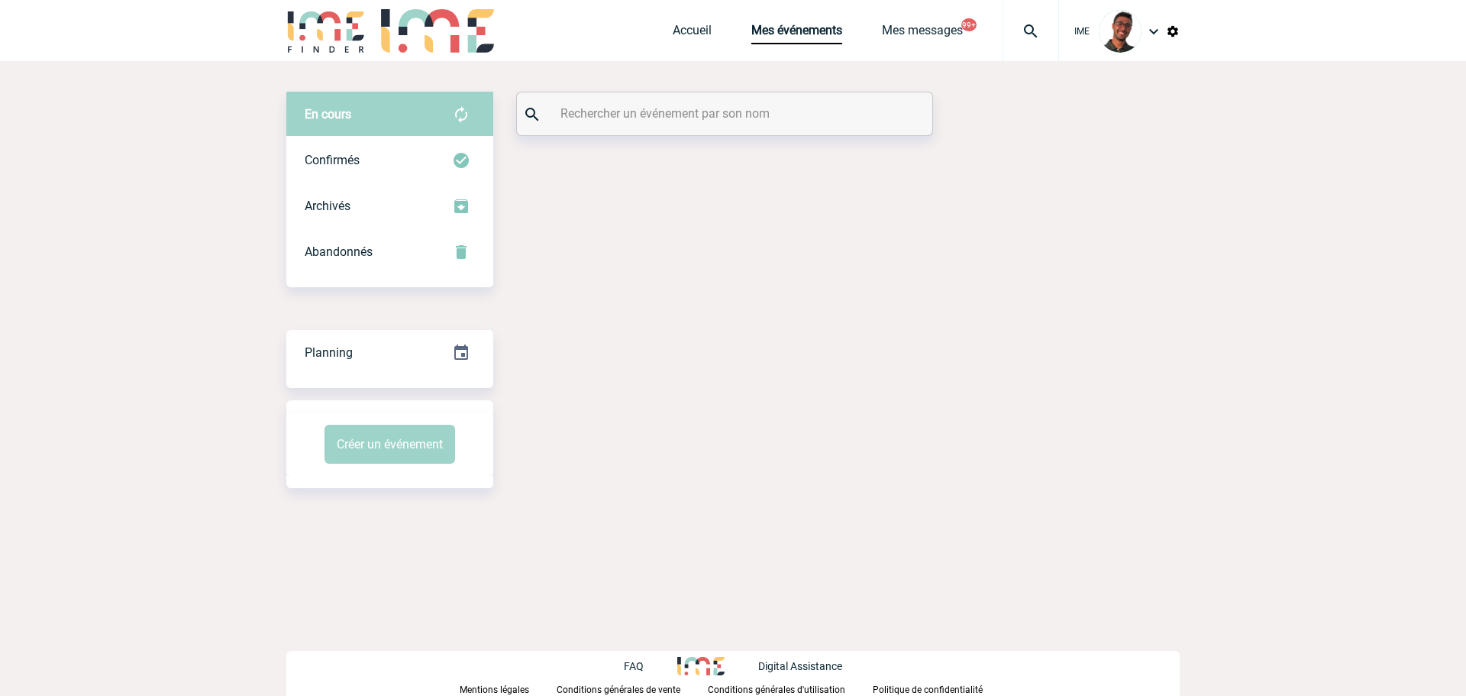
click at [643, 119] on input "text" at bounding box center [727, 113] width 340 height 22
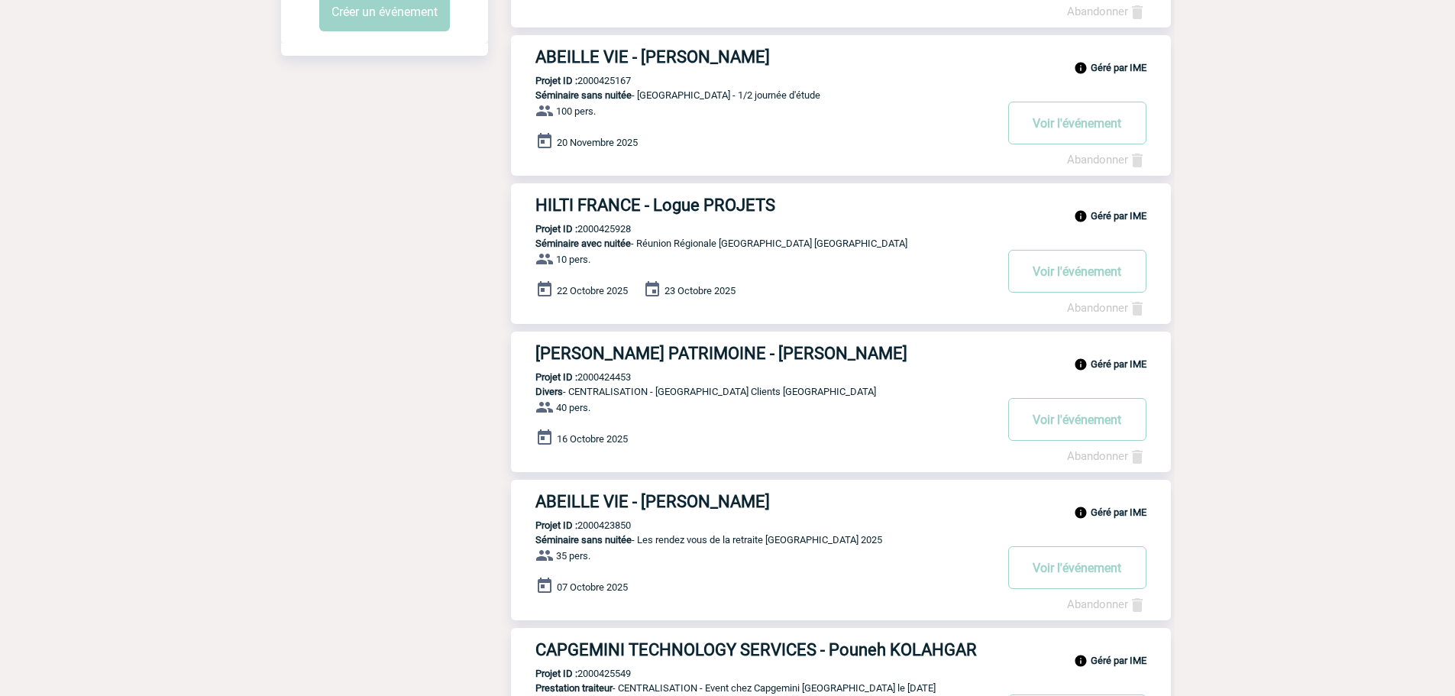
scroll to position [433, 0]
type input "montpellier"
click at [665, 205] on h3 "HILTI FRANCE - Logue PROJETS" at bounding box center [764, 204] width 458 height 19
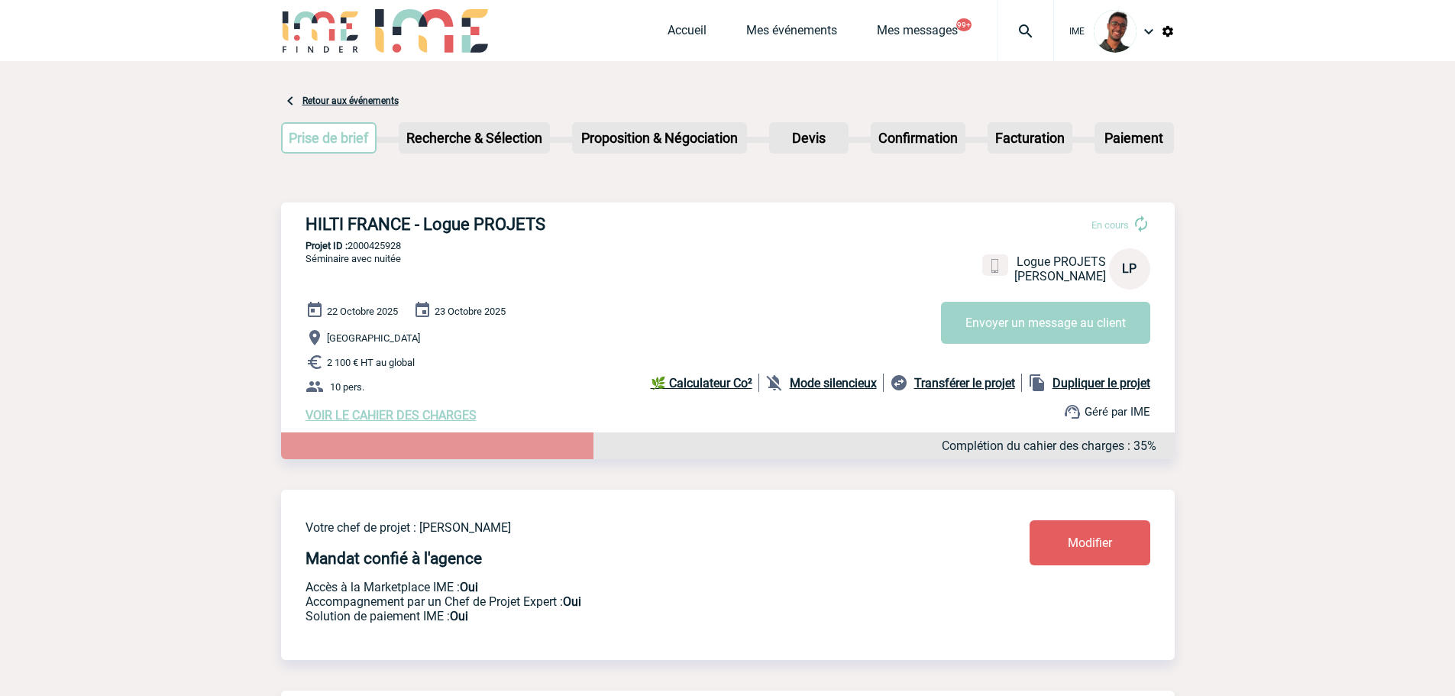
click at [823, 396] on p "10 pers." at bounding box center [739, 386] width 869 height 18
click at [826, 392] on div "Mode silencieux" at bounding box center [824, 382] width 118 height 18
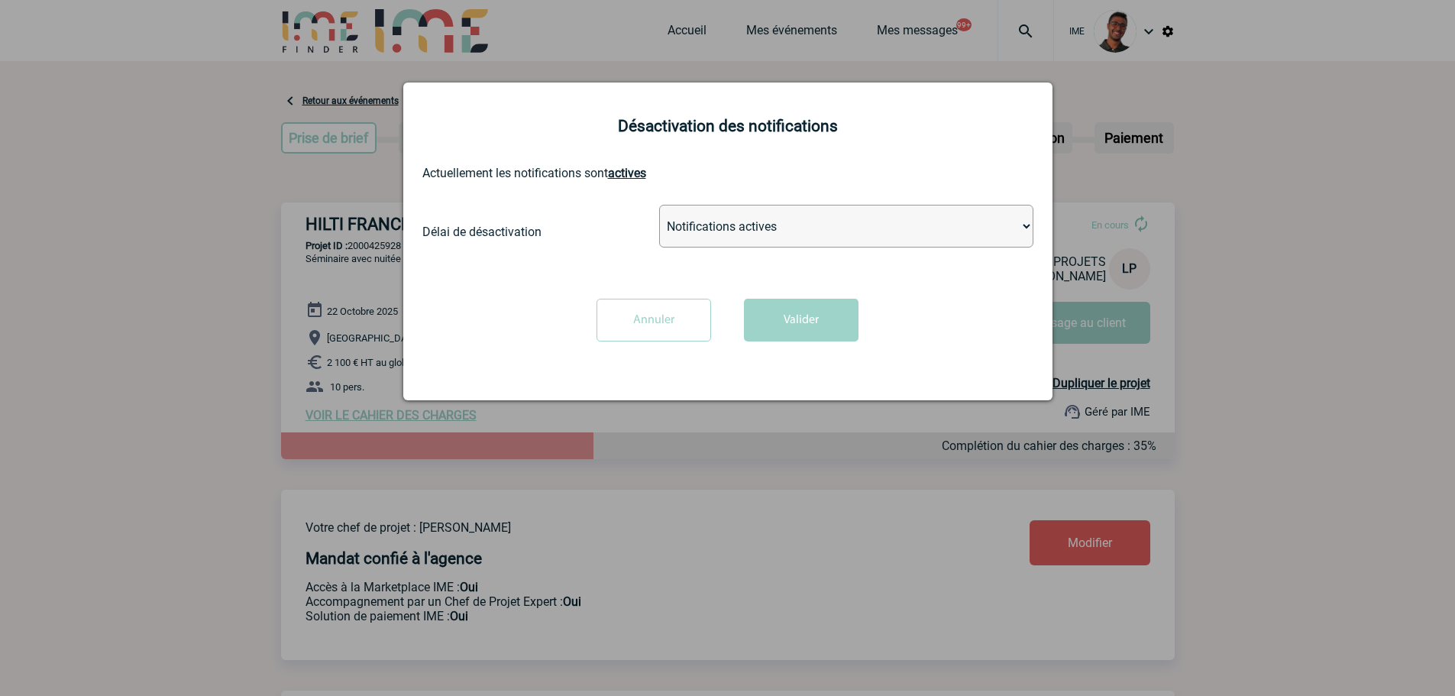
click at [709, 234] on select "Notifications actives Désactiver pour 2 heures Désactiver pour 1 semaines Désac…" at bounding box center [846, 226] width 374 height 43
select select "infinite"
click at [659, 205] on select "Notifications actives Désactiver pour 2 heures Désactiver pour 1 semaines Désac…" at bounding box center [846, 226] width 374 height 43
click at [764, 318] on button "Valider" at bounding box center [801, 320] width 115 height 43
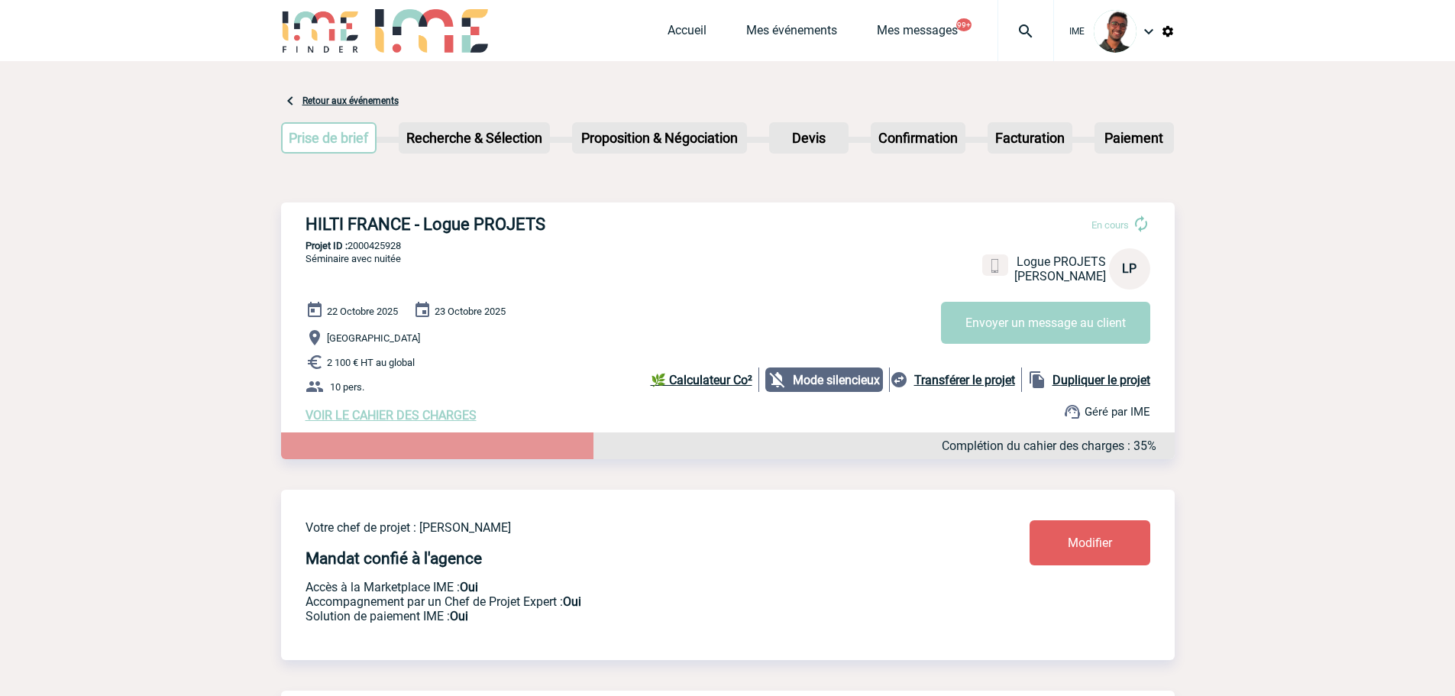
click at [418, 418] on span "VOIR LE CAHIER DES CHARGES" at bounding box center [390, 415] width 171 height 15
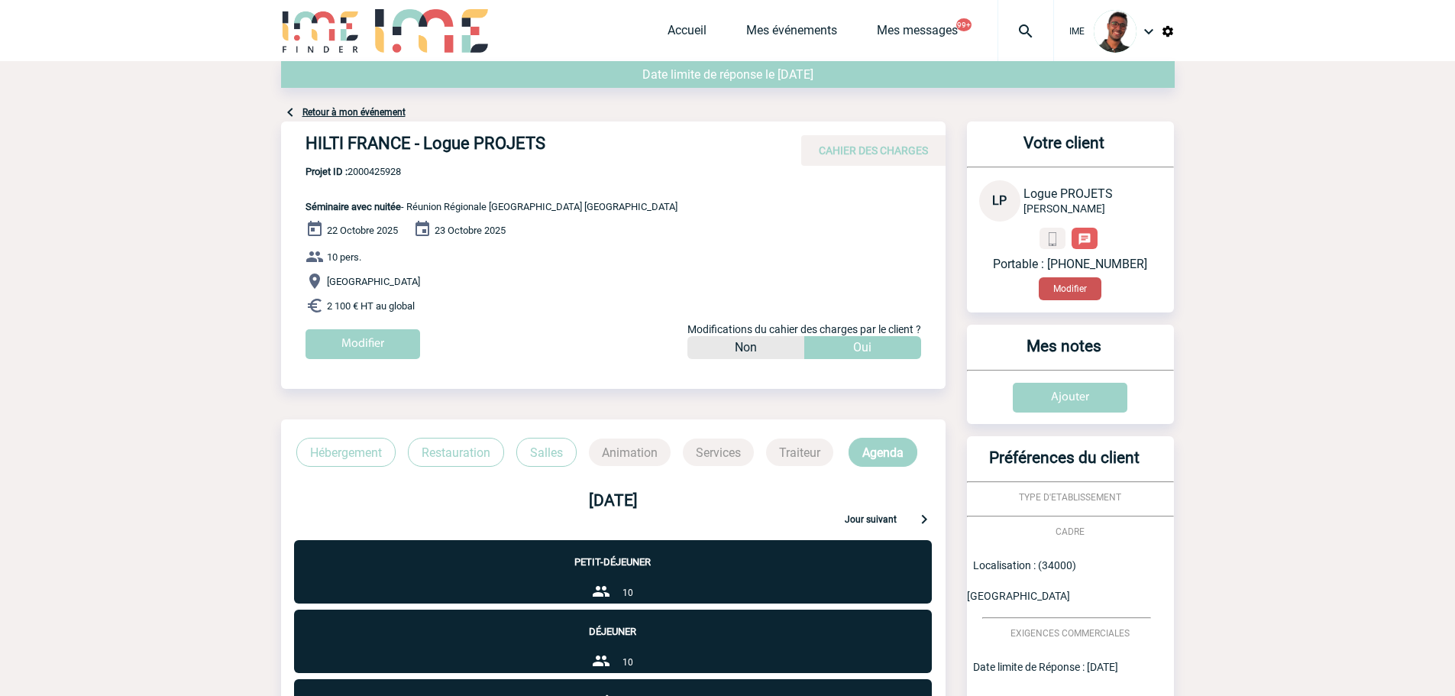
click at [1095, 299] on button "Modifier" at bounding box center [1070, 288] width 63 height 23
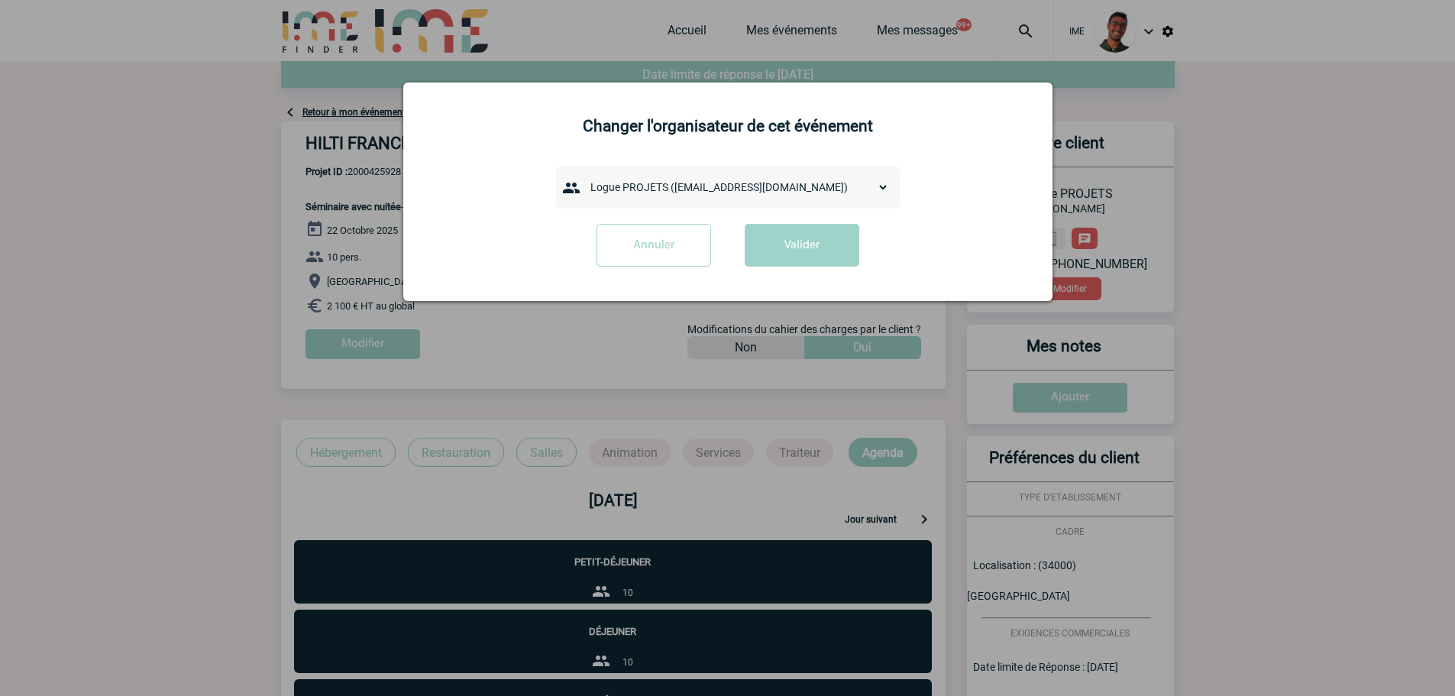
click at [647, 198] on select "admin 7068 ([EMAIL_ADDRESS][DOMAIN_NAME]) [PERSON_NAME] ([PERSON_NAME][EMAIL_AD…" at bounding box center [735, 186] width 305 height 21
select select "133027"
click at [583, 177] on select "admin 7068 ([EMAIL_ADDRESS][DOMAIN_NAME]) [PERSON_NAME] ([PERSON_NAME][EMAIL_AD…" at bounding box center [735, 186] width 305 height 21
click at [739, 273] on div "Annuler Valider" at bounding box center [727, 251] width 611 height 54
click at [764, 263] on button "Valider" at bounding box center [802, 245] width 115 height 43
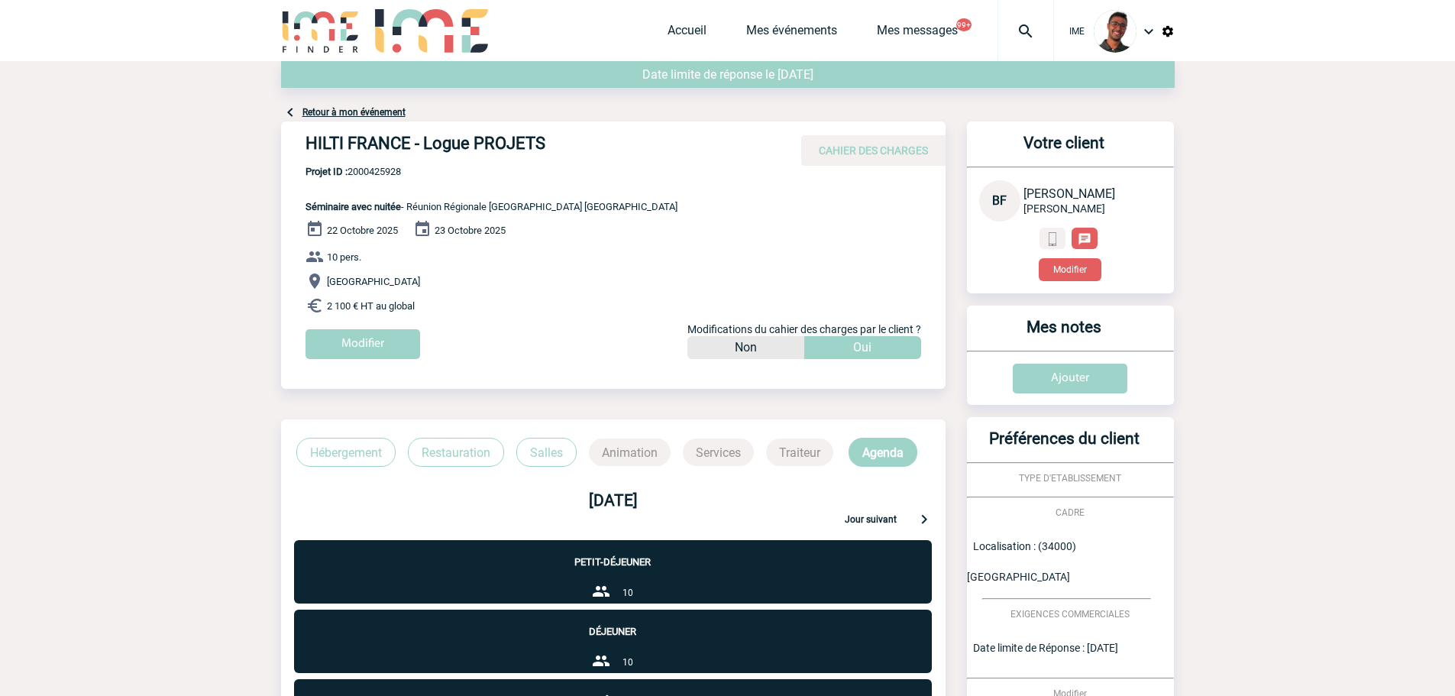
click at [379, 112] on link "Retour à mon événement" at bounding box center [353, 112] width 103 height 11
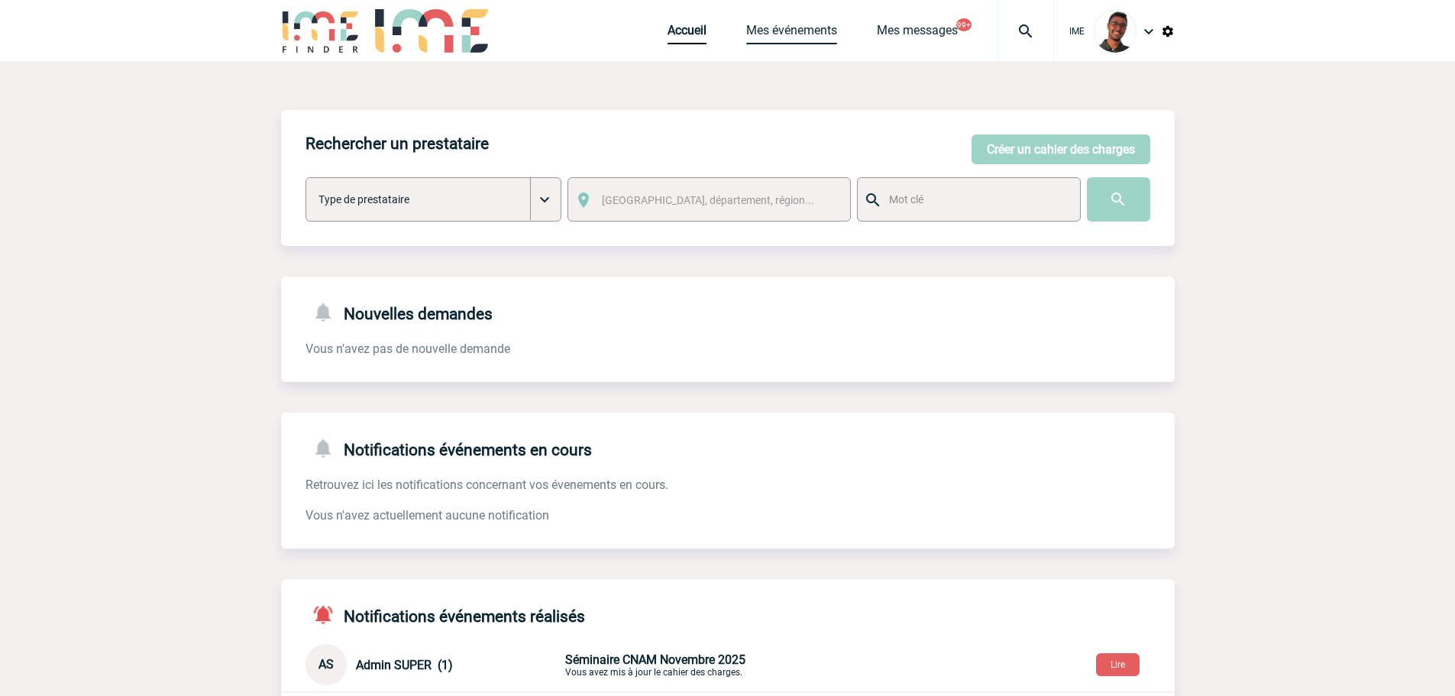
click at [786, 34] on link "Mes événements" at bounding box center [791, 33] width 91 height 21
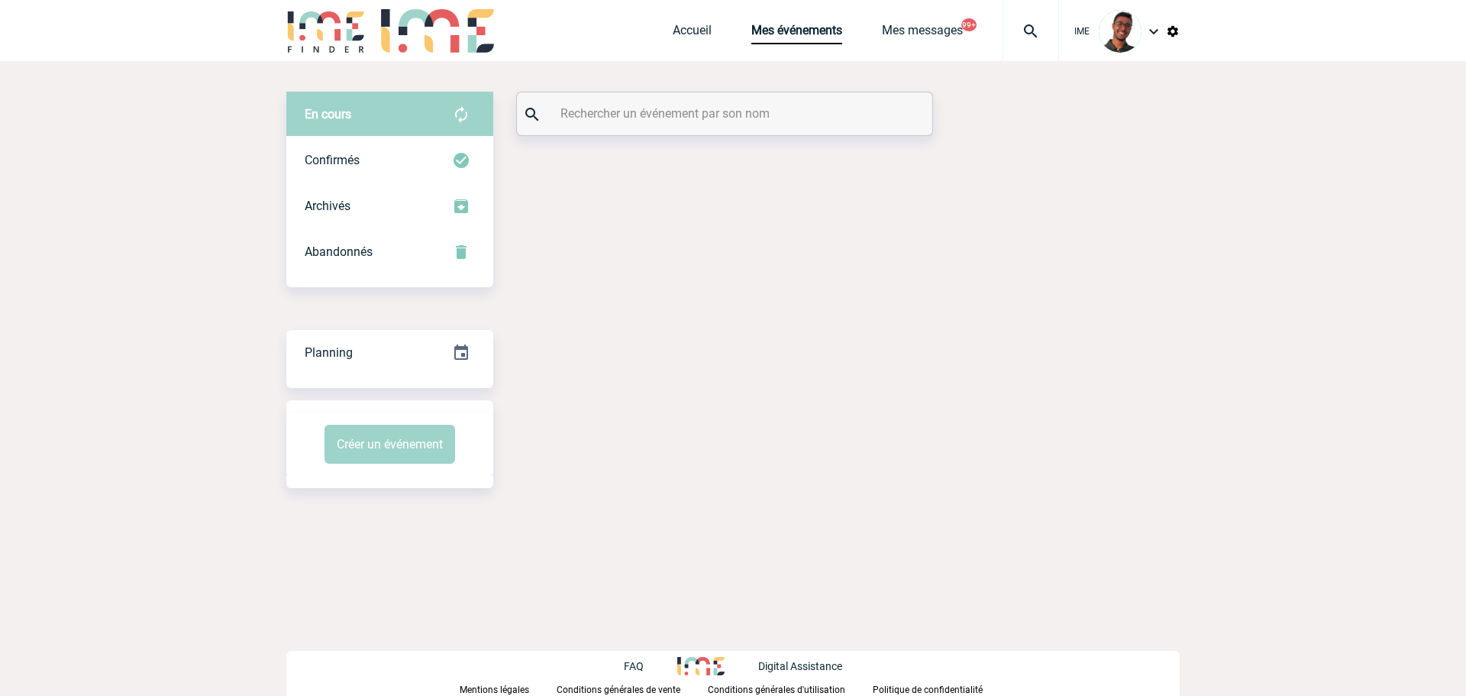
click at [550, 118] on div at bounding box center [724, 113] width 415 height 43
click at [580, 109] on input "text" at bounding box center [727, 113] width 340 height 22
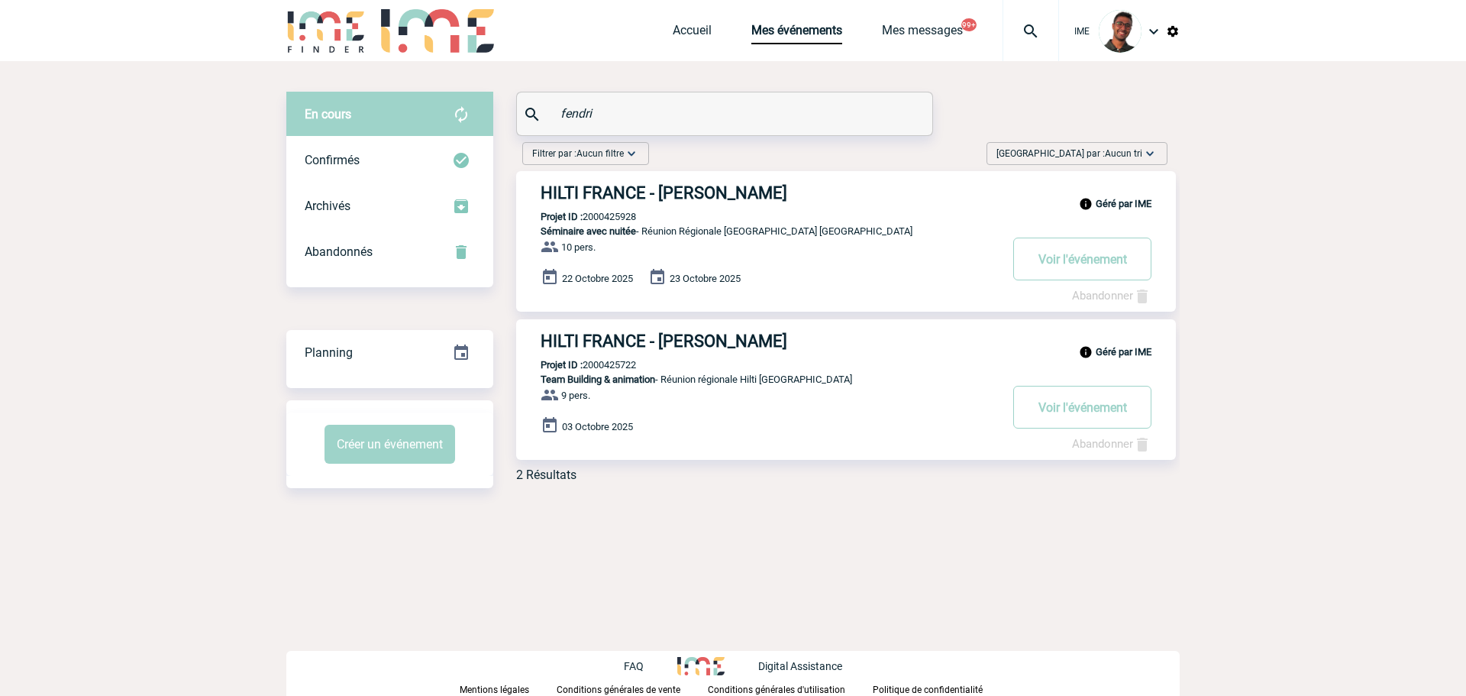
type input "fendri"
click at [640, 351] on h3 "HILTI FRANCE - Billy FENDRI" at bounding box center [770, 340] width 458 height 19
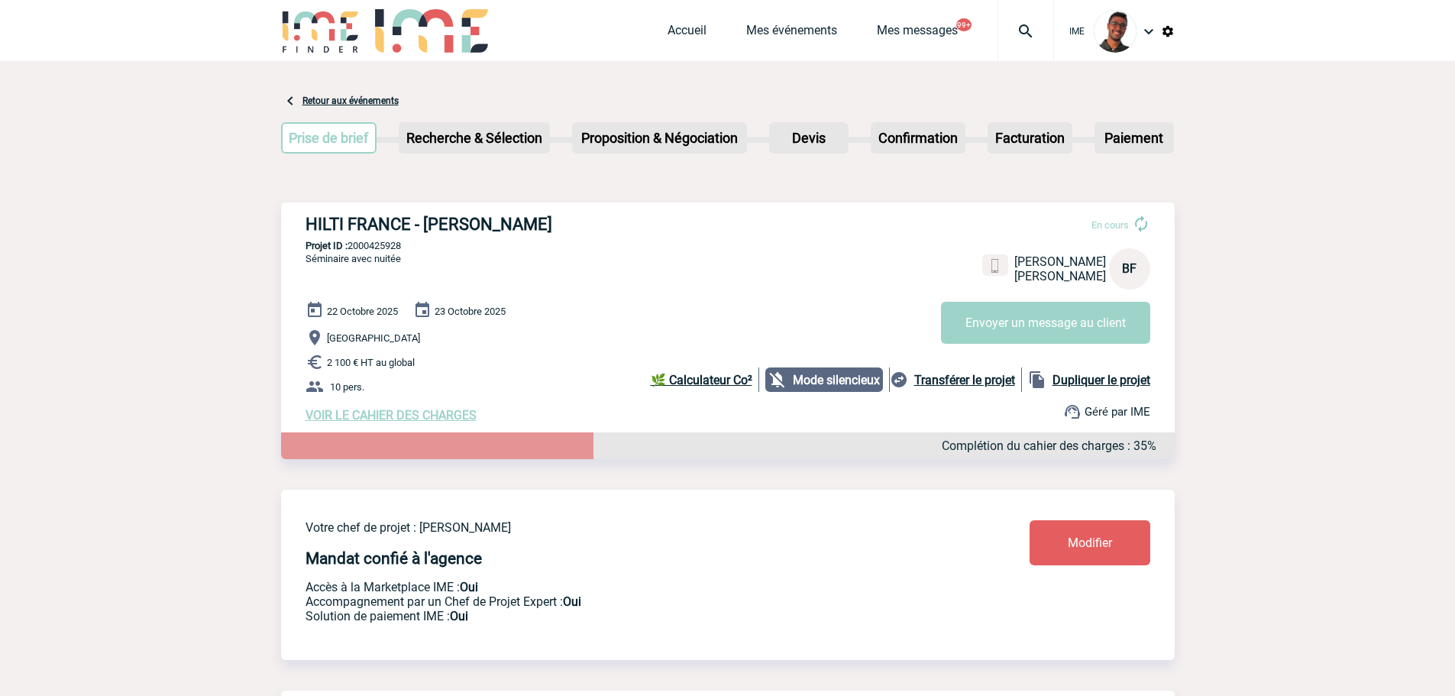
click at [399, 242] on p "Projet ID : 2000425928" at bounding box center [728, 245] width 894 height 11
copy p "2000425928"
click at [1082, 550] on span "Modifier" at bounding box center [1090, 542] width 44 height 15
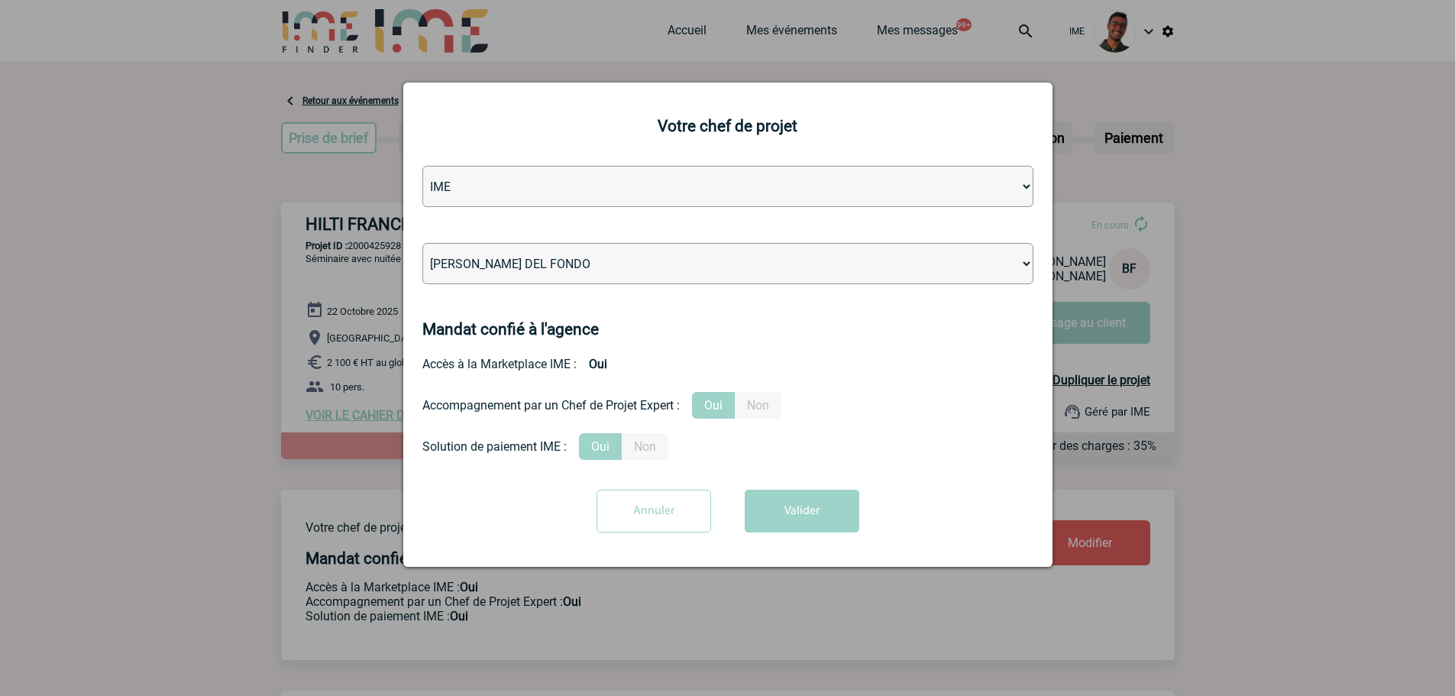
click at [694, 270] on select "Léa PITTIGLIO Yanis DE CLERCQ Victor KALB Jean-Chris NTAMACK Stefan MILADINOVIC…" at bounding box center [727, 263] width 611 height 41
select select "129834"
click at [422, 244] on select "Léa PITTIGLIO Yanis DE CLERCQ Victor KALB Jean-Chris NTAMACK Stefan MILADINOVIC…" at bounding box center [727, 263] width 611 height 41
click at [782, 498] on button "Valider" at bounding box center [802, 511] width 115 height 43
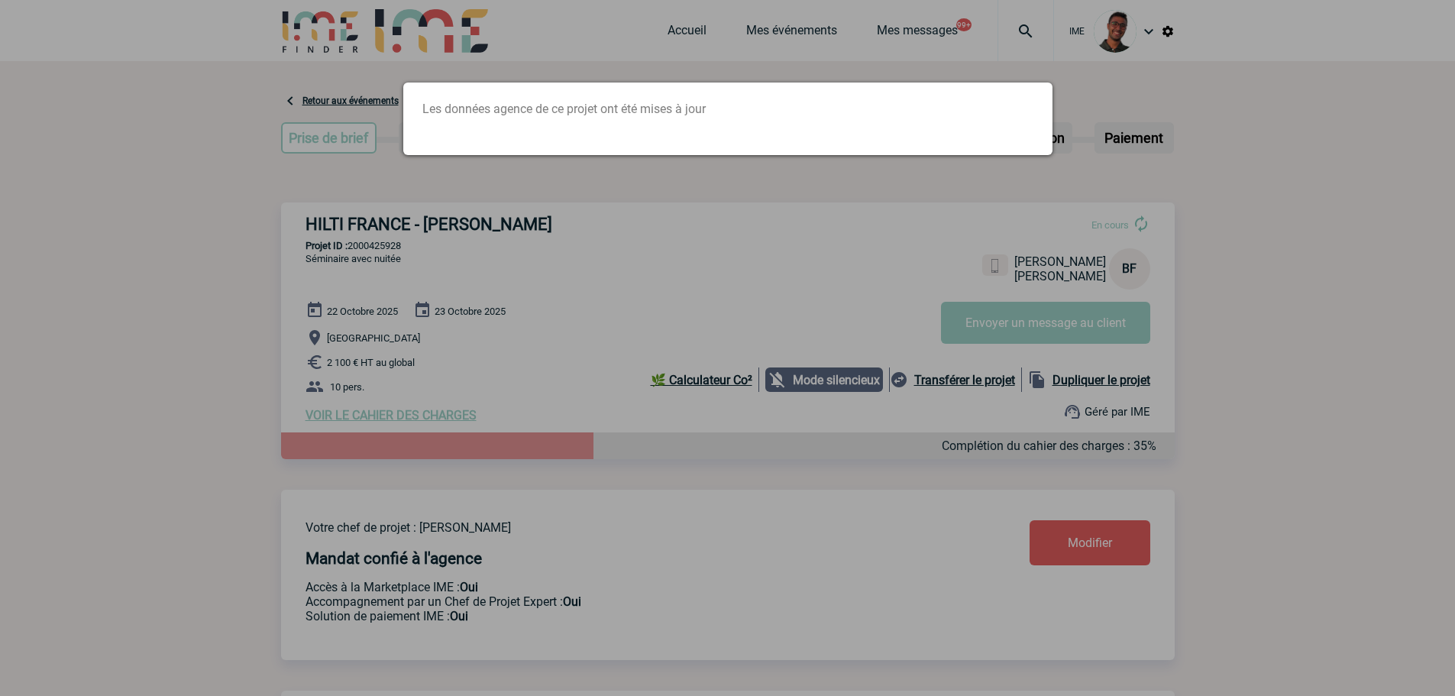
click at [333, 167] on div at bounding box center [727, 348] width 1455 height 696
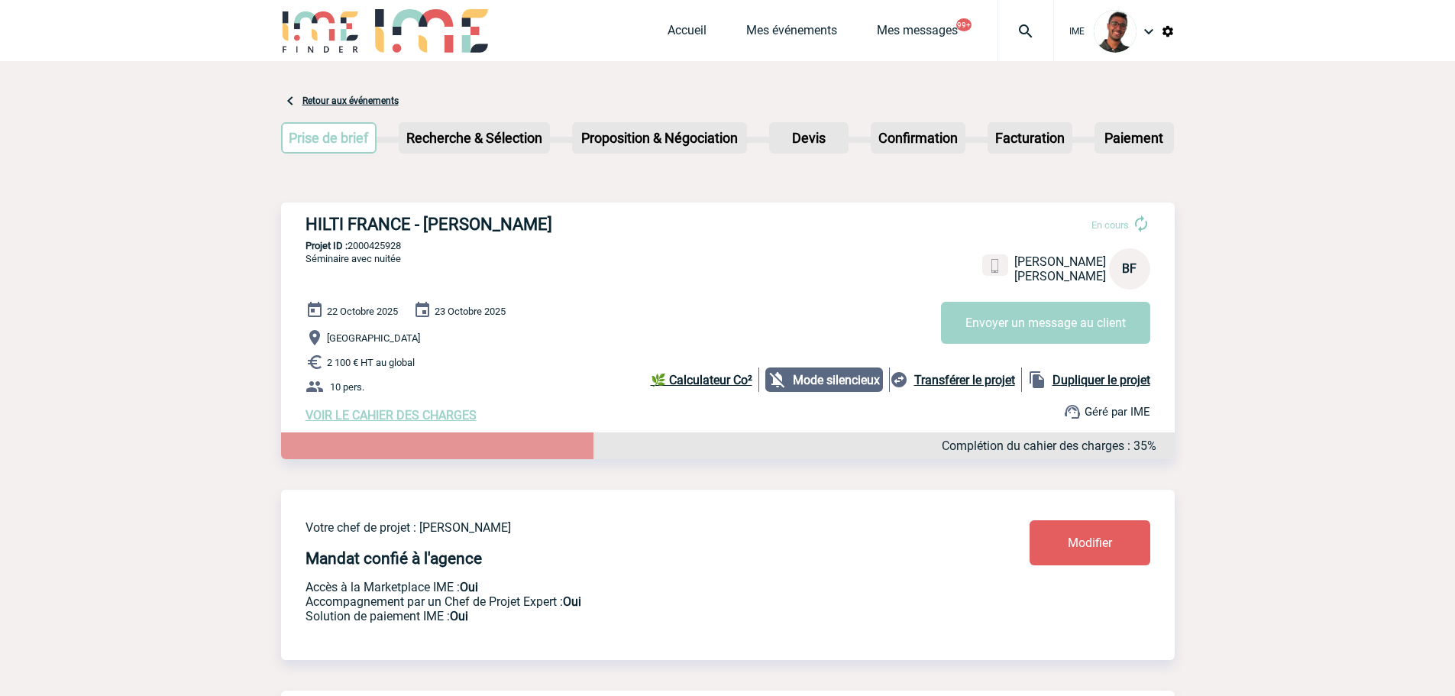
click at [371, 246] on p "Projet ID : 2000425928" at bounding box center [728, 245] width 894 height 11
copy p "2000425928"
click at [291, 234] on div "HILTI FRANCE - Billy FENDRI En cours Billy FENDRI HILTI FRANCE BF Envoyer un me…" at bounding box center [728, 318] width 894 height 232
click at [806, 37] on link "Mes événements" at bounding box center [791, 33] width 91 height 21
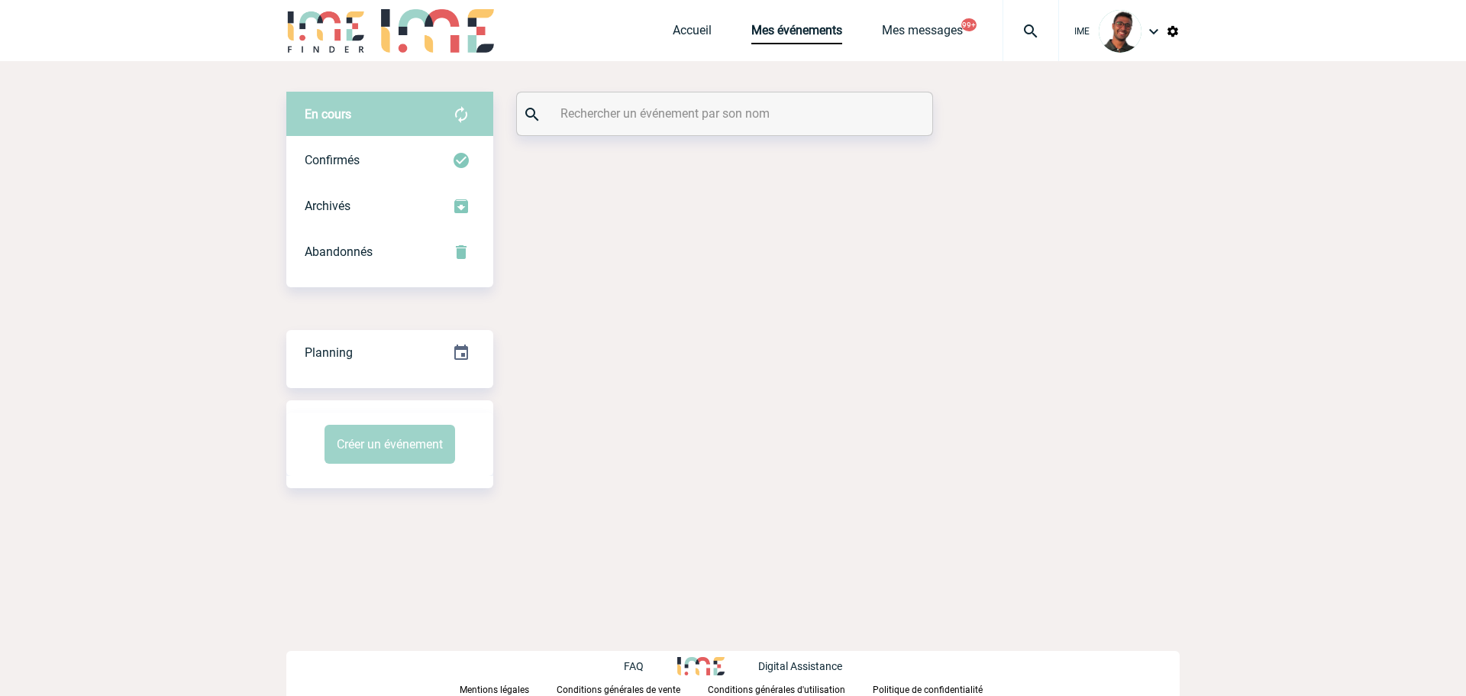
click at [729, 111] on input "text" at bounding box center [727, 113] width 340 height 22
paste input "GEAY"
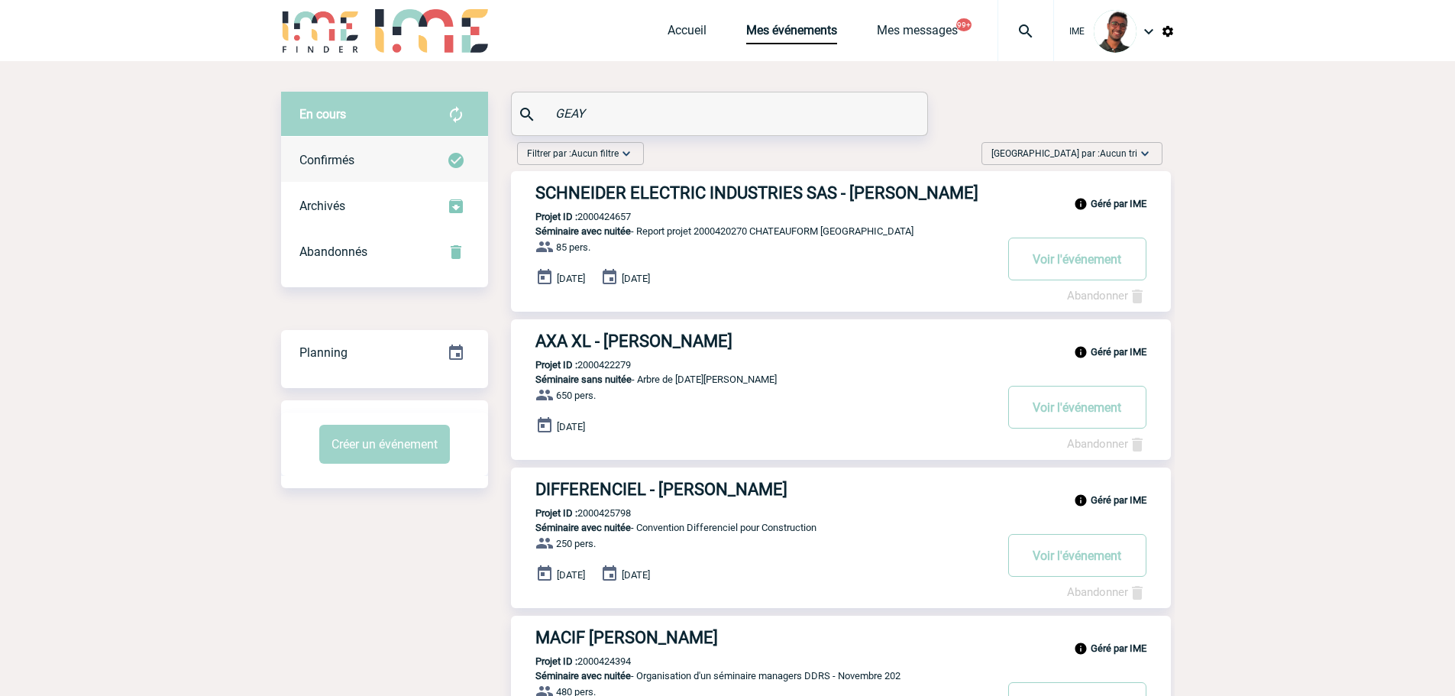
type input "GEAY"
click at [457, 158] on img at bounding box center [456, 160] width 18 height 18
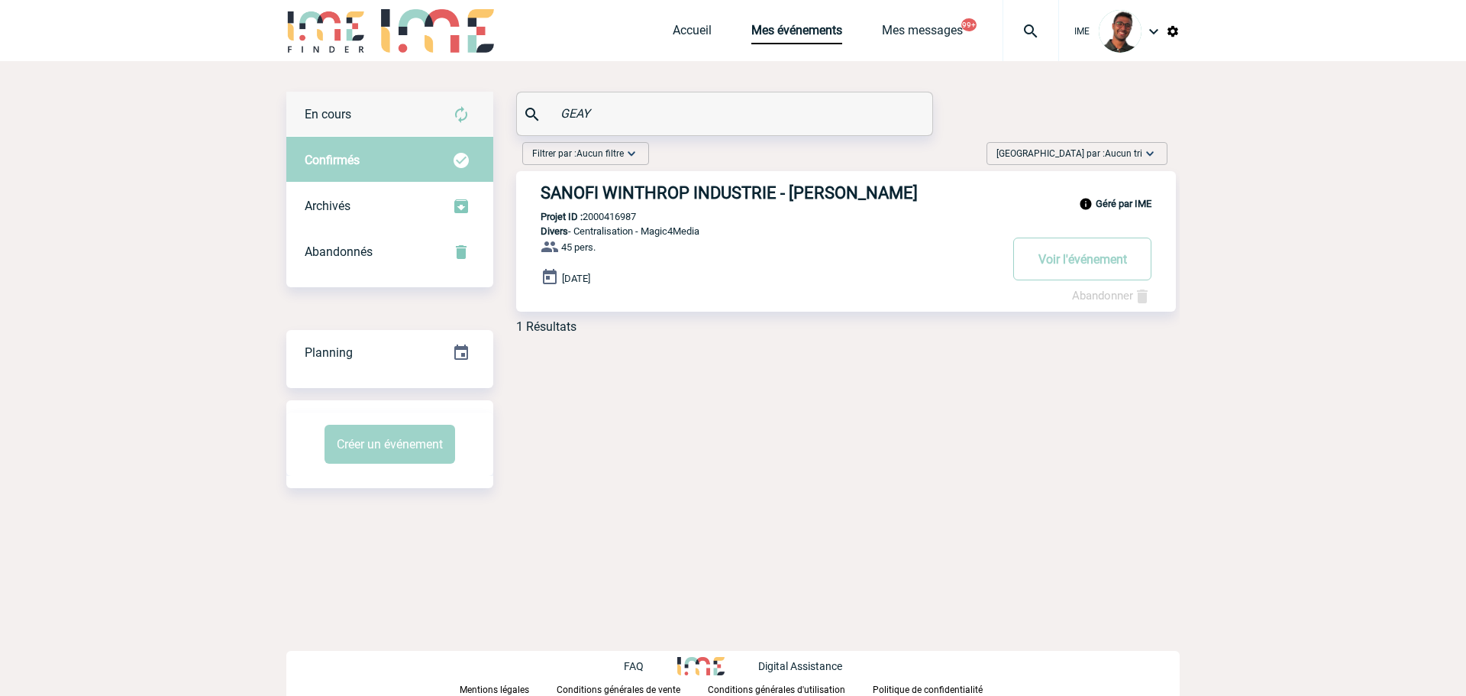
click at [456, 108] on img at bounding box center [461, 114] width 18 height 18
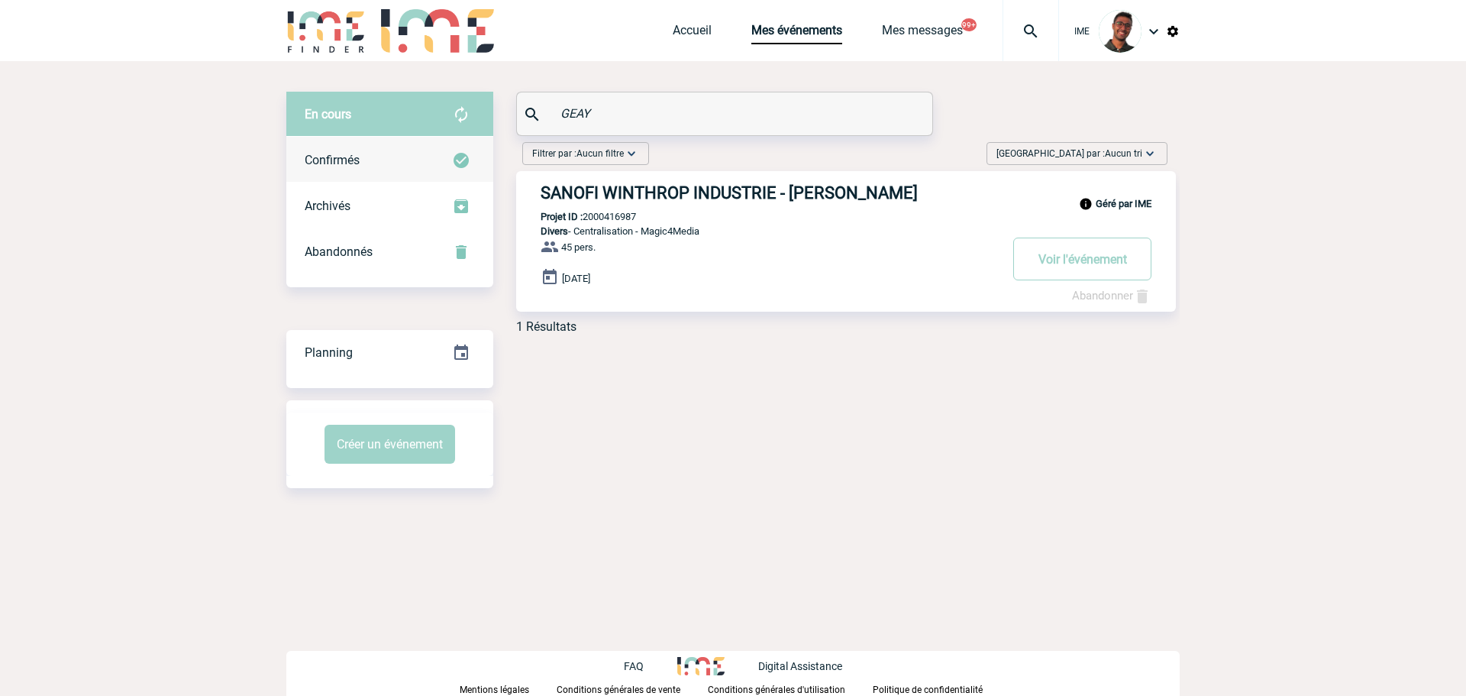
click at [450, 151] on div "Confirmés" at bounding box center [389, 160] width 207 height 46
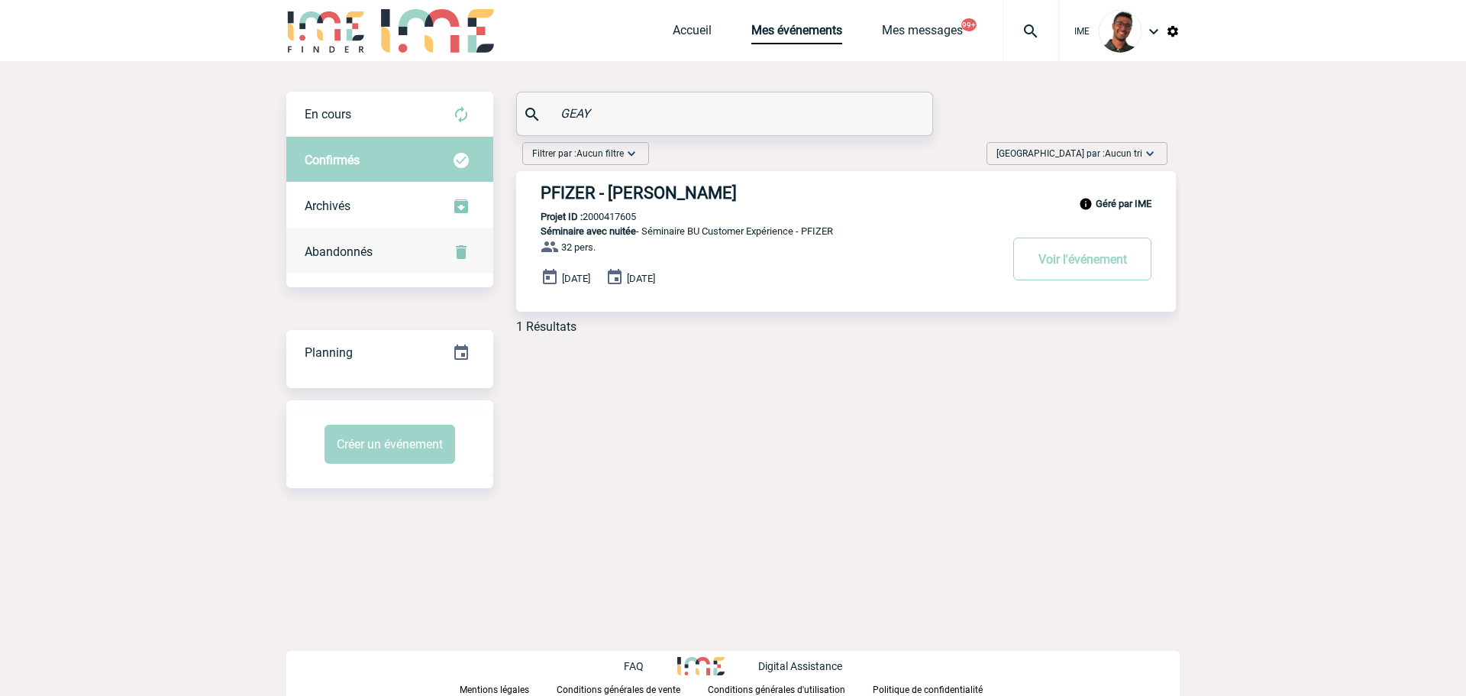
click at [418, 268] on div "Abandonnés" at bounding box center [389, 252] width 207 height 46
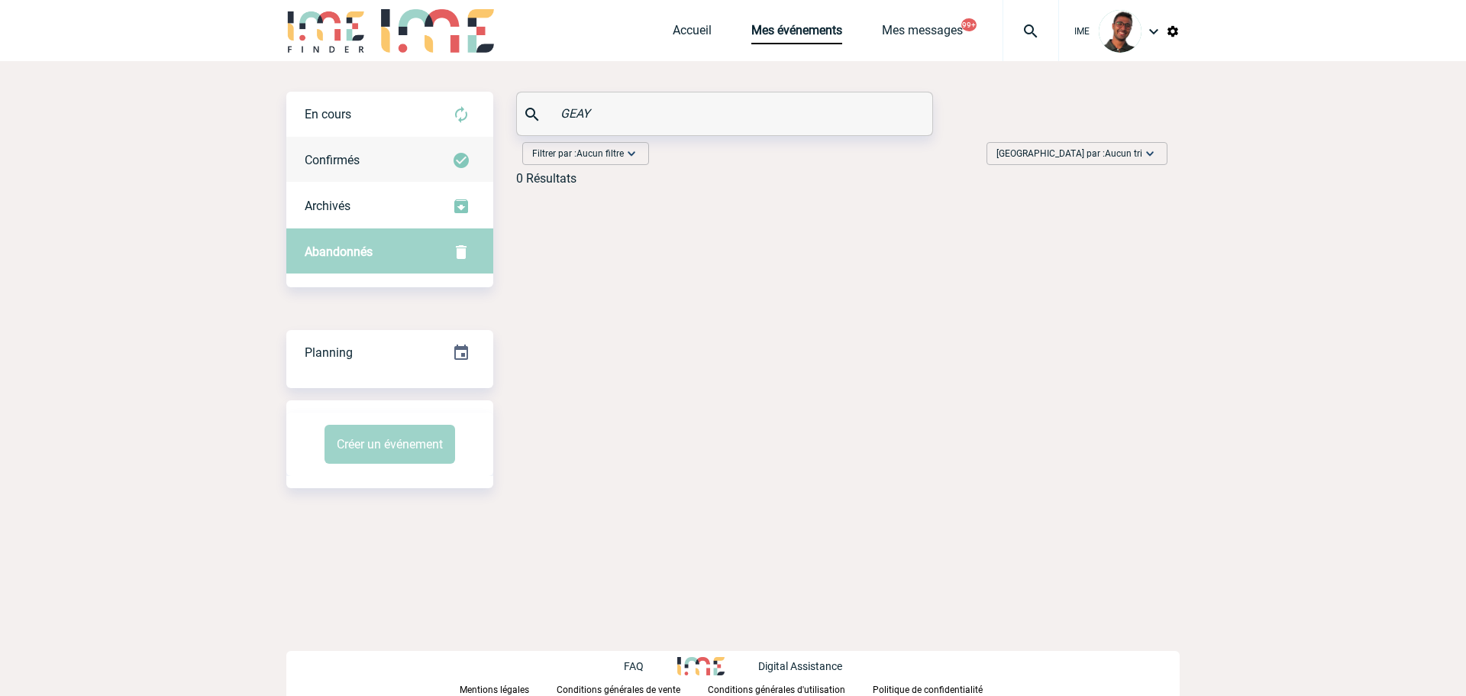
click at [418, 173] on div "Confirmés" at bounding box center [389, 160] width 207 height 46
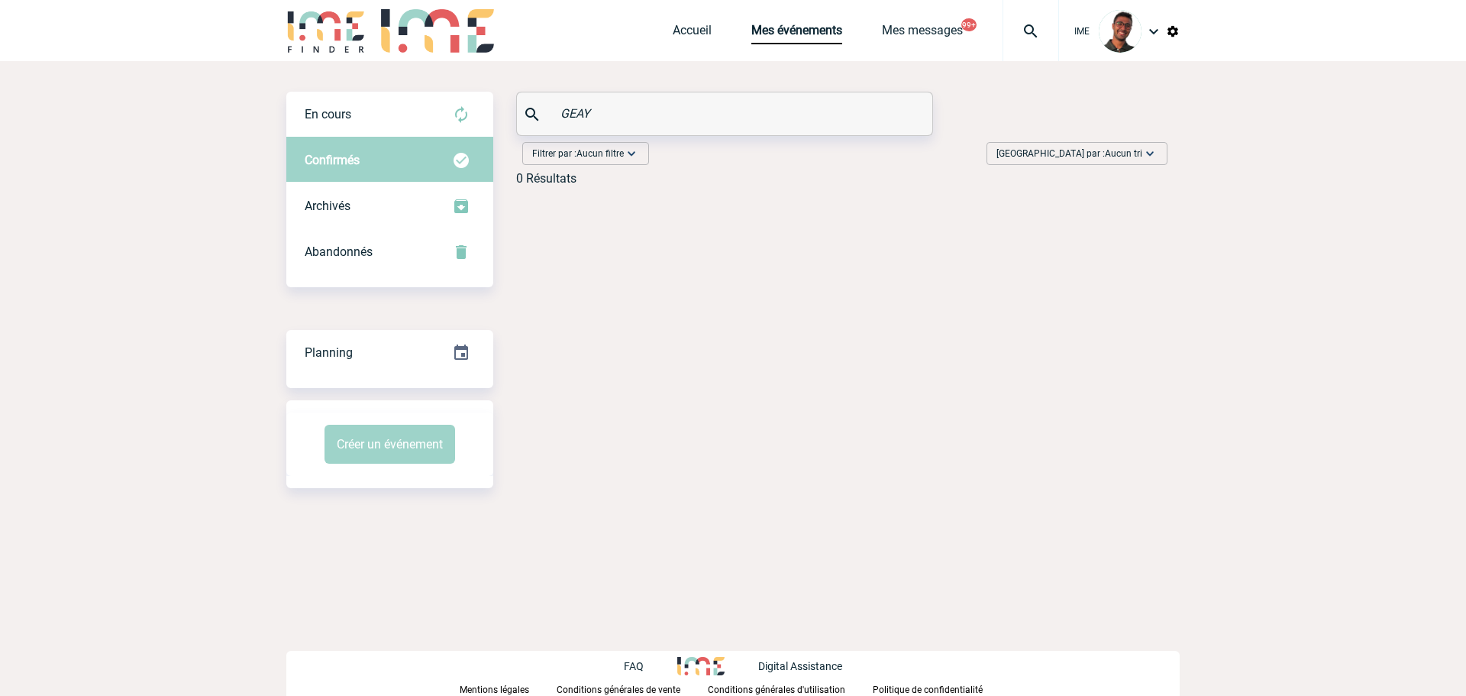
click at [567, 183] on div "0 Résultats" at bounding box center [546, 178] width 60 height 15
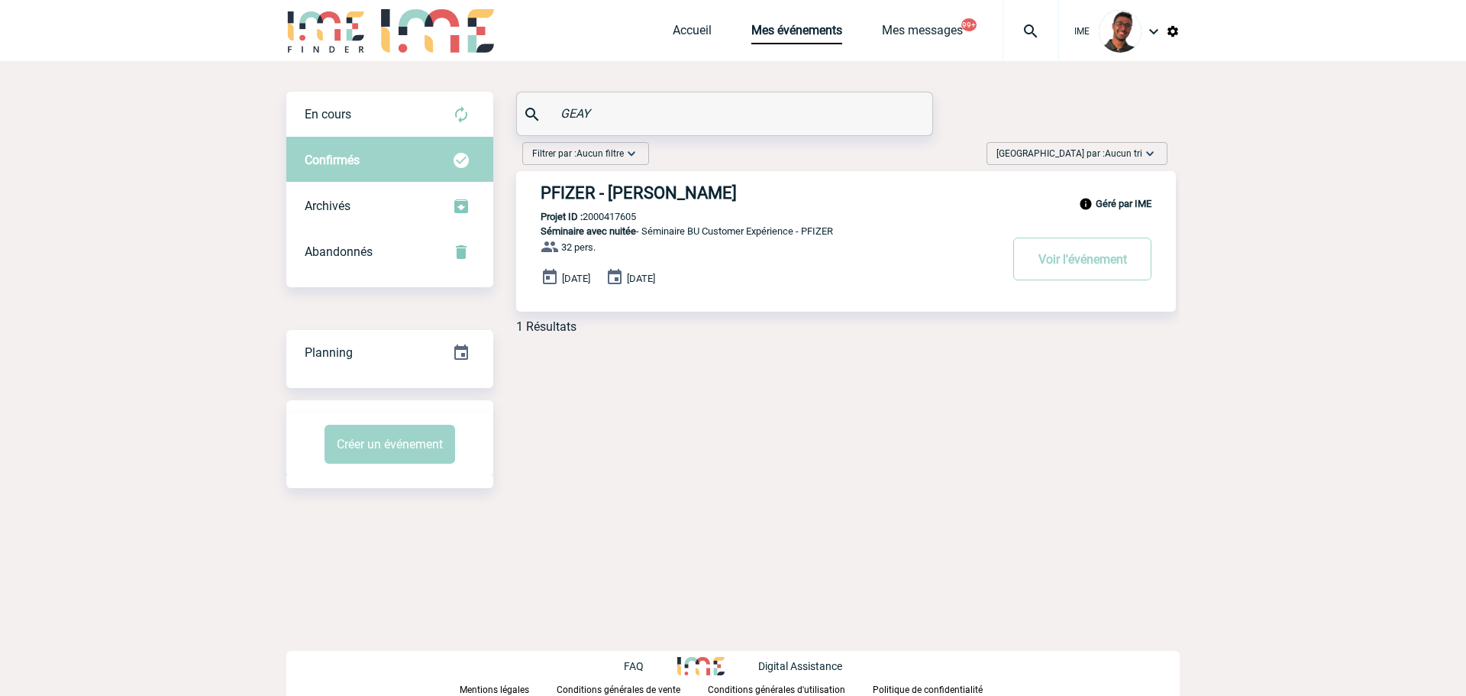
click at [562, 190] on h3 "PFIZER - Camille GEAY" at bounding box center [770, 192] width 458 height 19
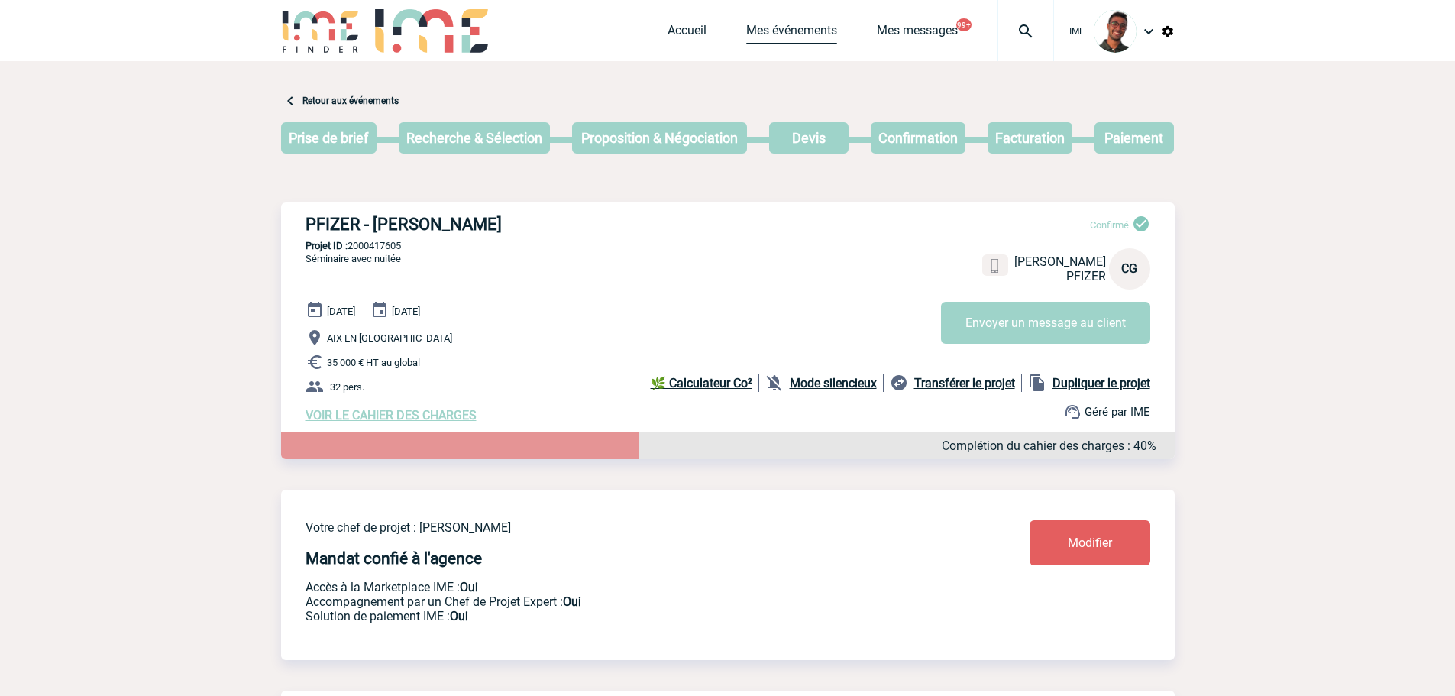
click at [761, 37] on link "Mes événements" at bounding box center [791, 33] width 91 height 21
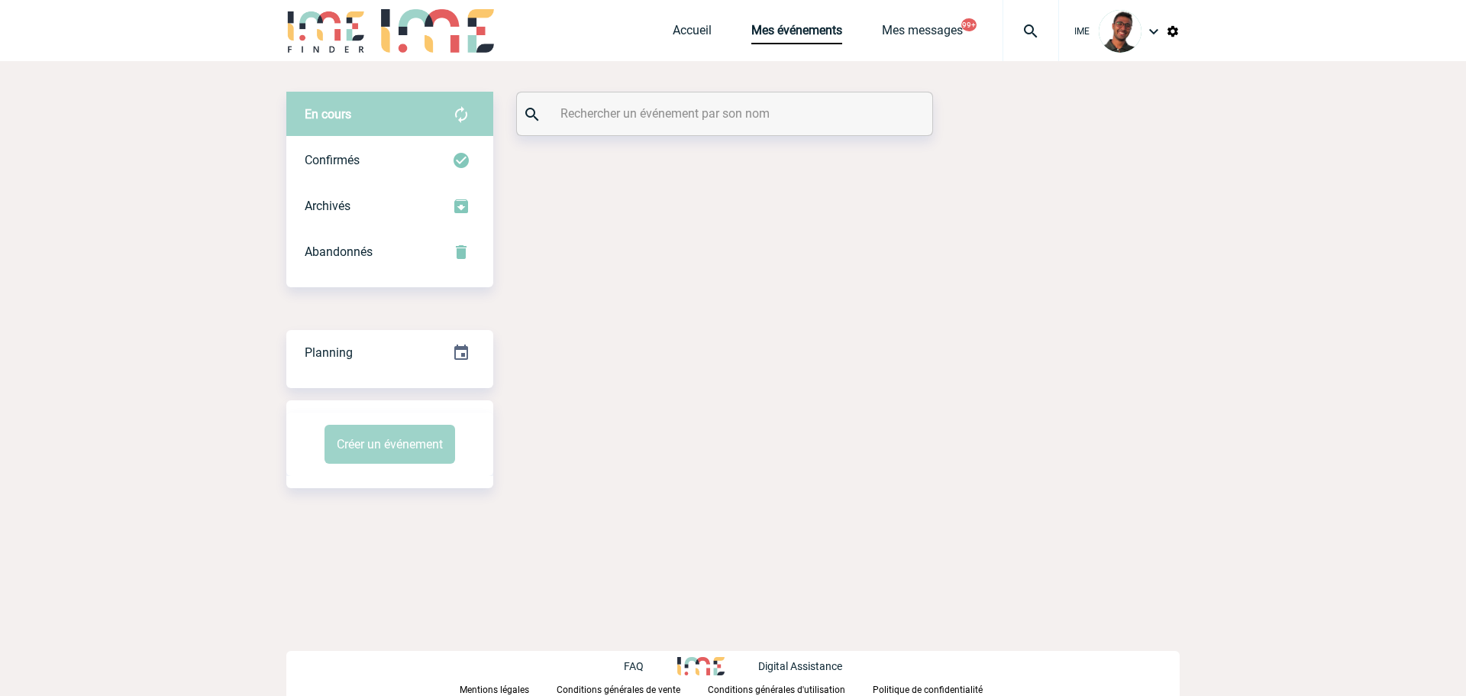
drag, startPoint x: 0, startPoint y: 0, endPoint x: 700, endPoint y: 107, distance: 707.7
click at [700, 107] on input "text" at bounding box center [727, 113] width 340 height 22
paste input "MORIN"
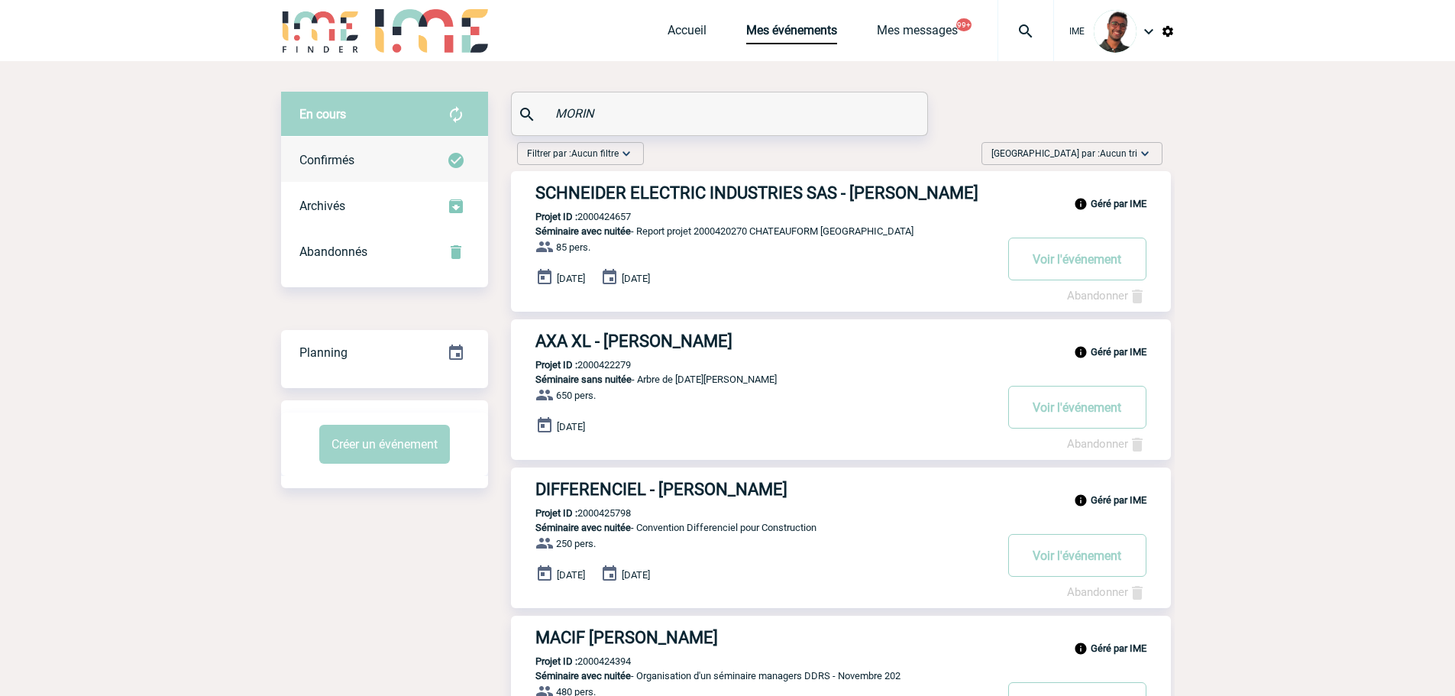
type input "MORIN"
click at [456, 169] on img at bounding box center [456, 160] width 18 height 18
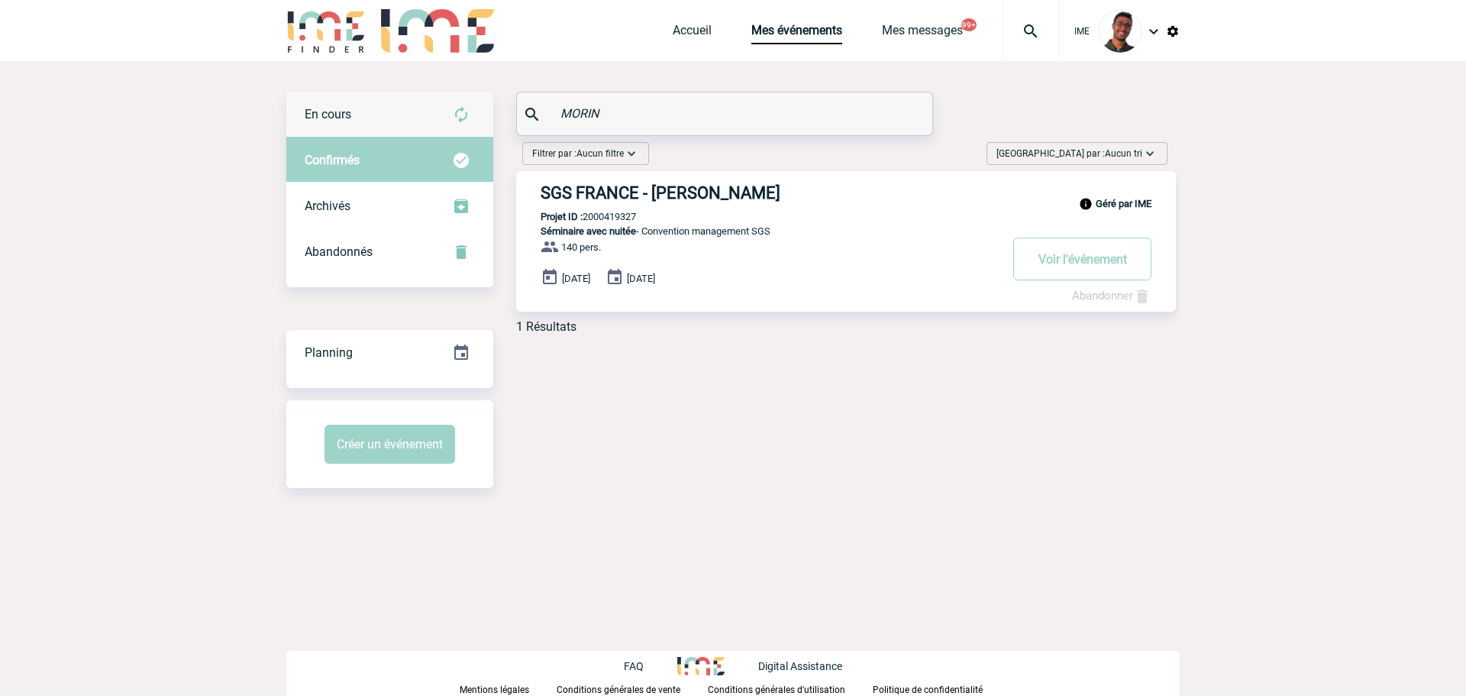
click at [457, 102] on div "En cours" at bounding box center [389, 115] width 207 height 46
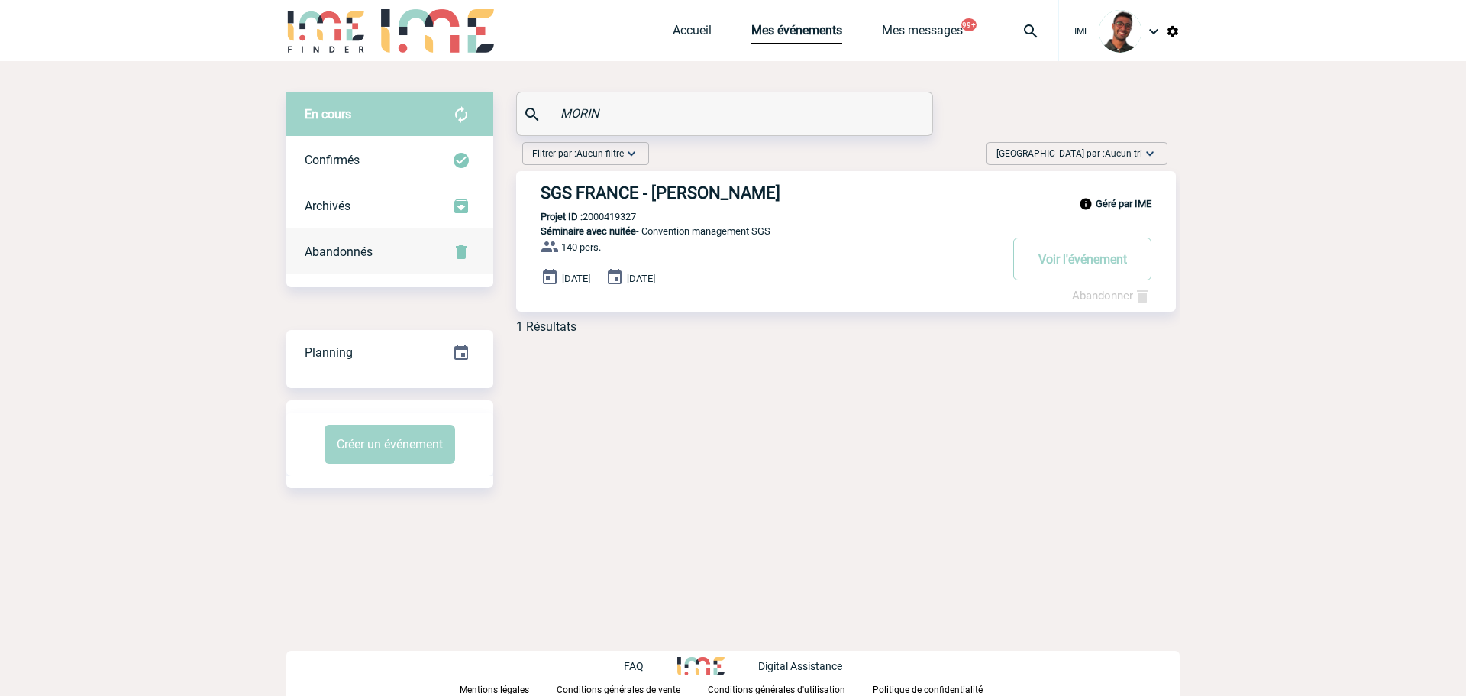
click at [460, 250] on img at bounding box center [461, 252] width 18 height 18
